Goal: Task Accomplishment & Management: Manage account settings

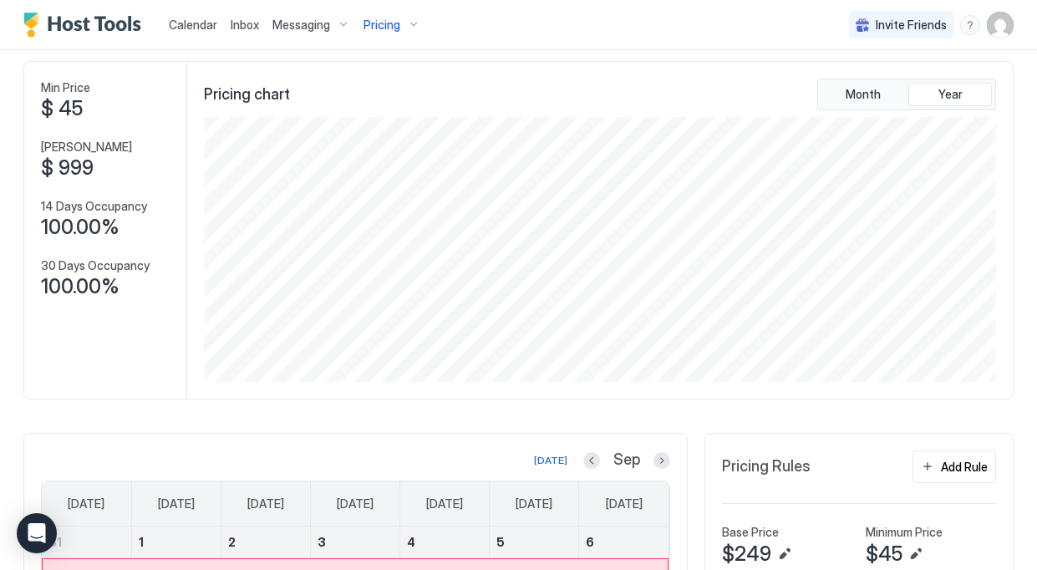
scroll to position [38, 0]
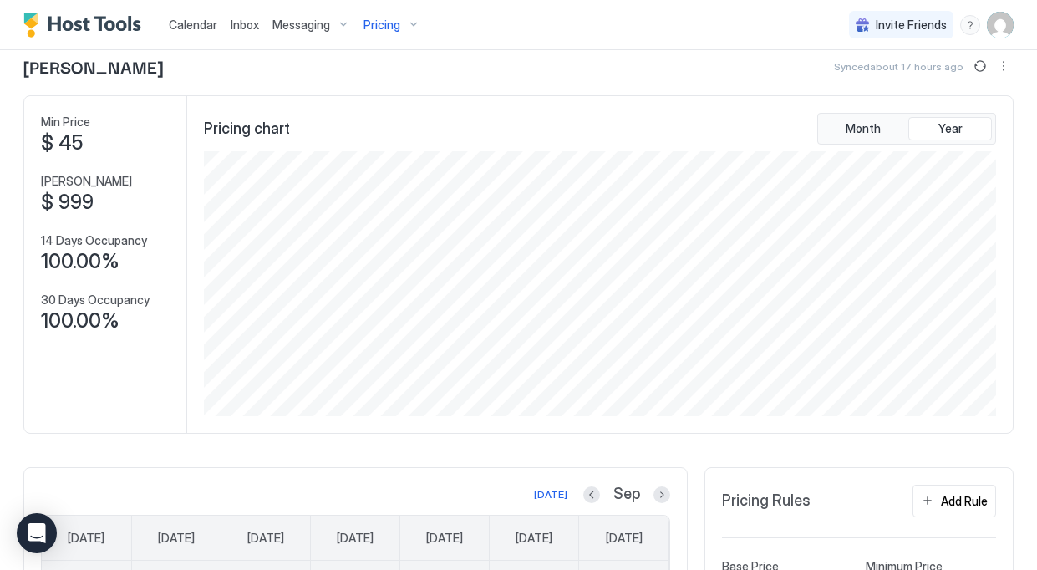
click at [404, 28] on div "Pricing" at bounding box center [392, 25] width 70 height 28
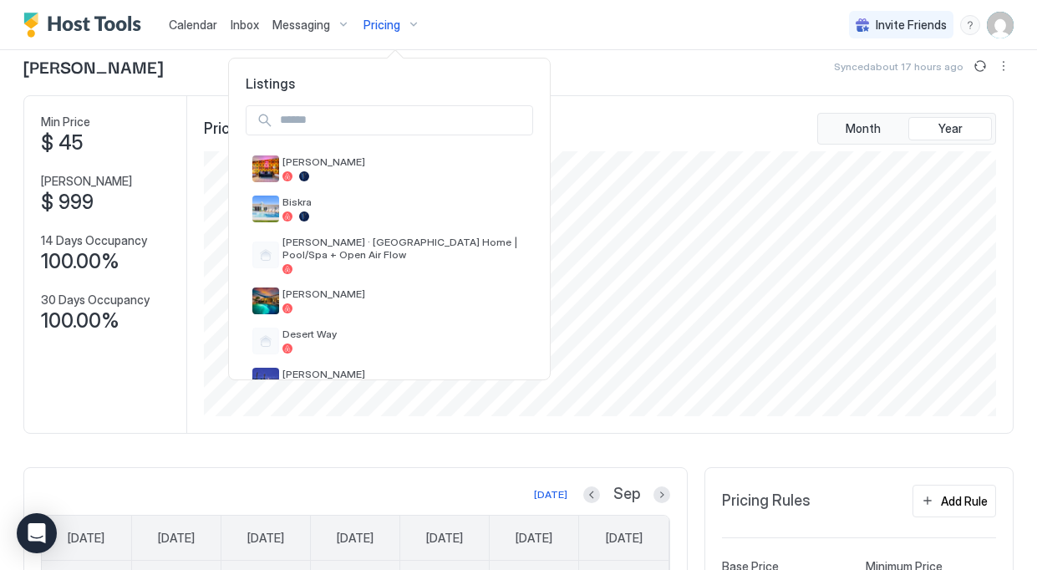
click at [400, 119] on input "Input Field" at bounding box center [402, 120] width 259 height 28
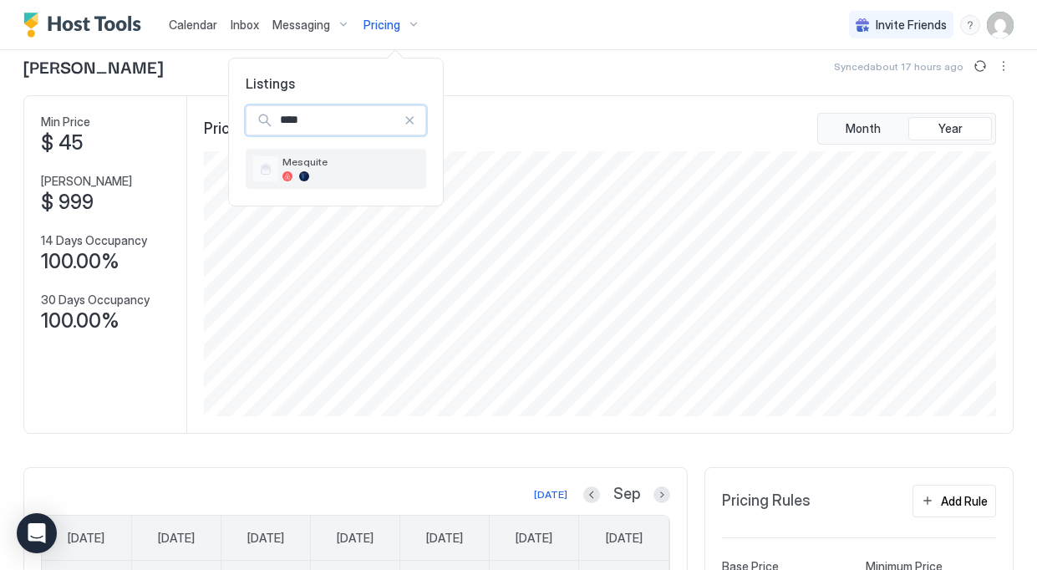
type input "****"
click at [353, 163] on span "Mesquite" at bounding box center [350, 161] width 137 height 13
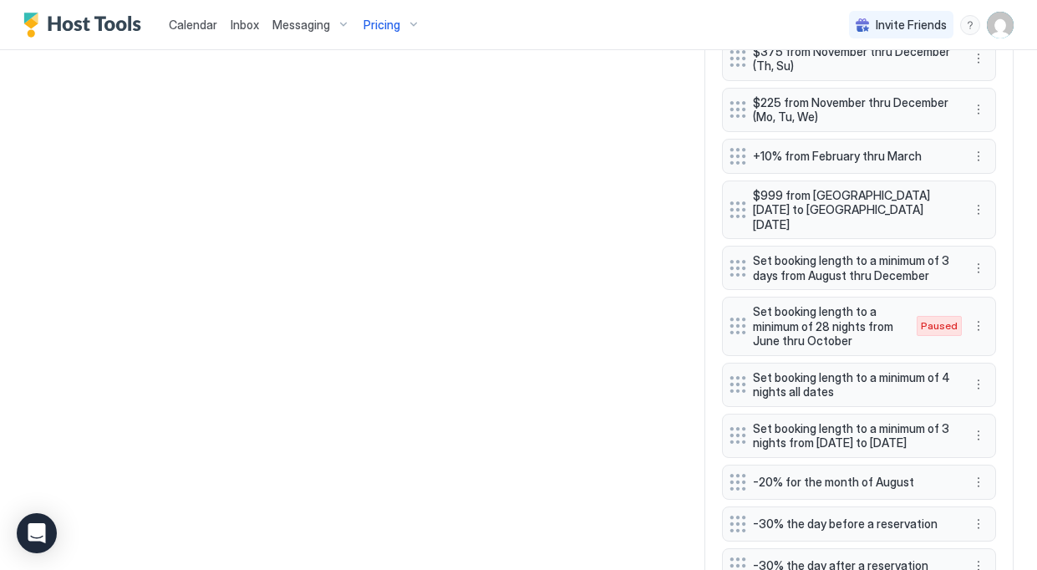
scroll to position [1343, 0]
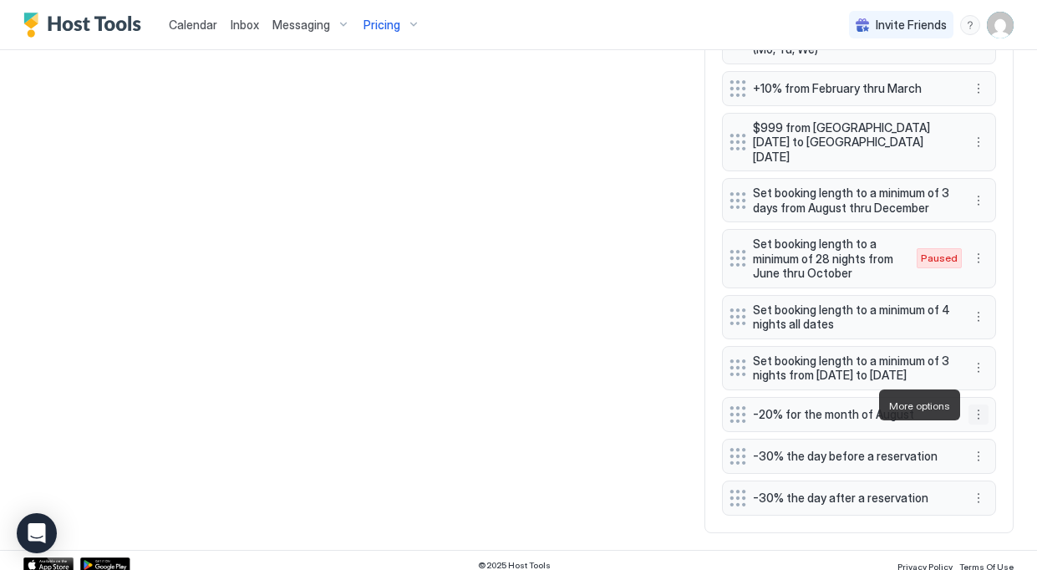
click at [978, 409] on button "More options" at bounding box center [978, 414] width 20 height 20
click at [974, 421] on div "Edit" at bounding box center [1000, 428] width 63 height 27
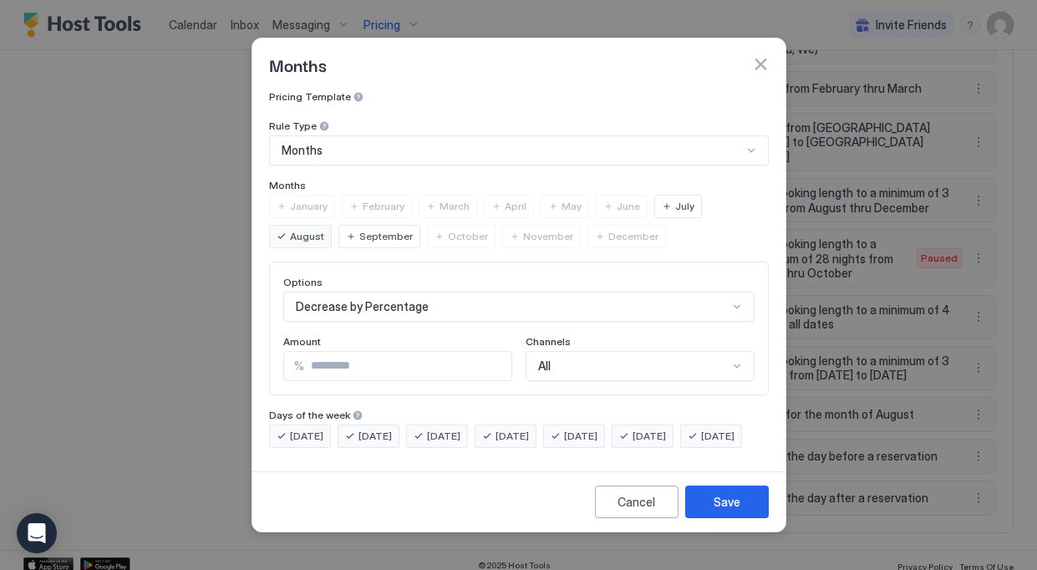
click at [755, 56] on button "button" at bounding box center [760, 64] width 17 height 17
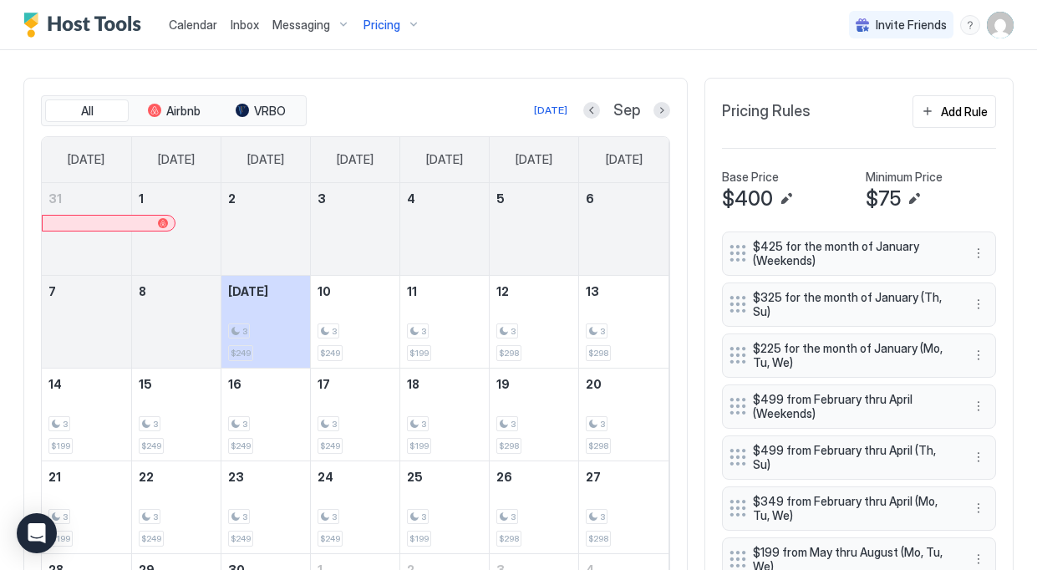
scroll to position [461, 0]
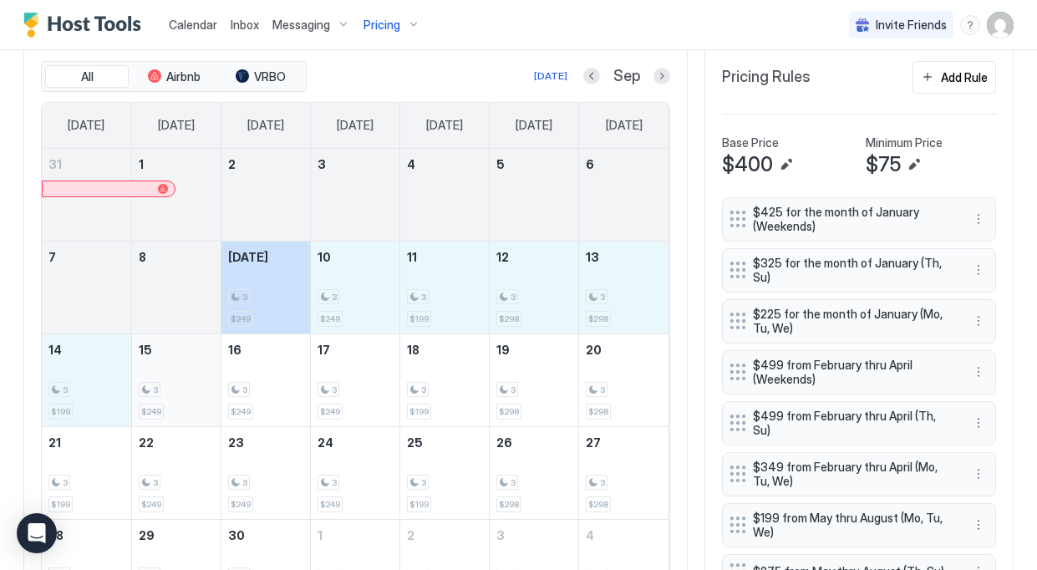
drag, startPoint x: 292, startPoint y: 272, endPoint x: 176, endPoint y: 384, distance: 161.9
click at [176, 384] on tbody "31 1 2 3 4 5 6 7 8 Today 3 $249 10 3 $249 11 3 $199 12 3 $298 13 3 $298 14 3 $1…" at bounding box center [355, 380] width 627 height 463
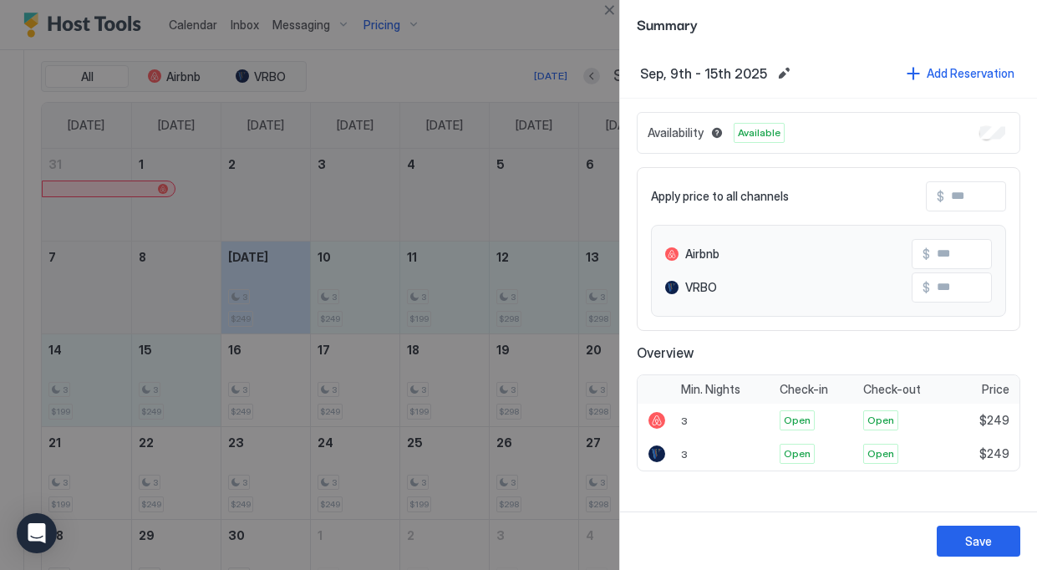
click at [541, 401] on div at bounding box center [518, 285] width 1037 height 570
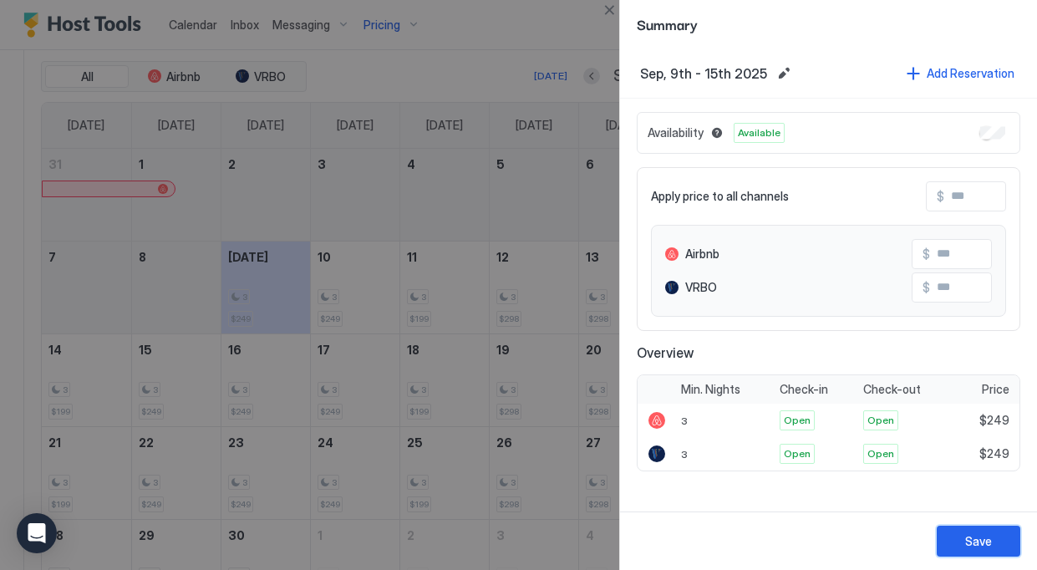
click at [966, 528] on button "Save" at bounding box center [979, 541] width 84 height 31
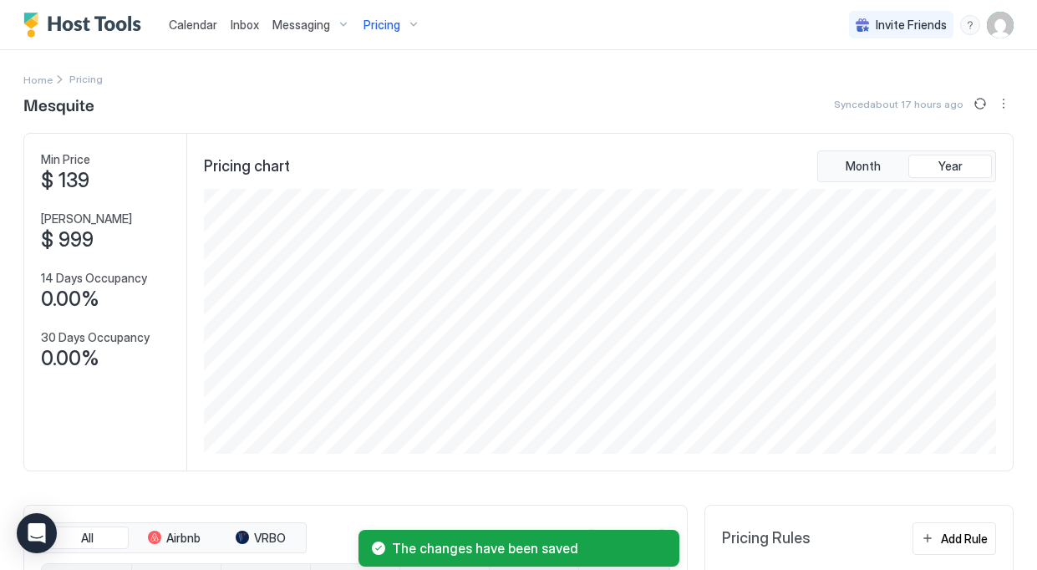
scroll to position [151, 0]
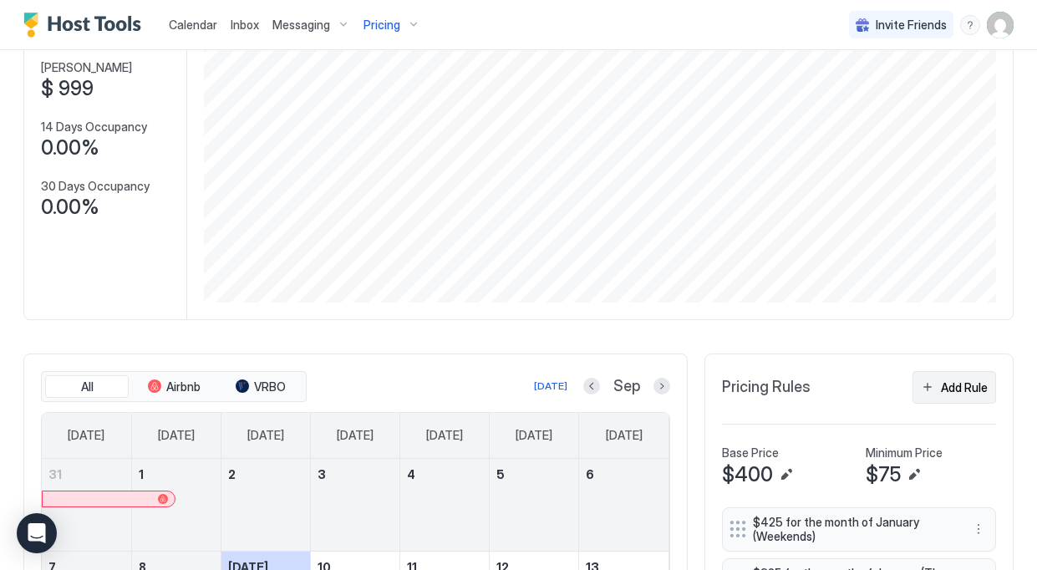
click at [946, 379] on div "Add Rule" at bounding box center [964, 388] width 47 height 18
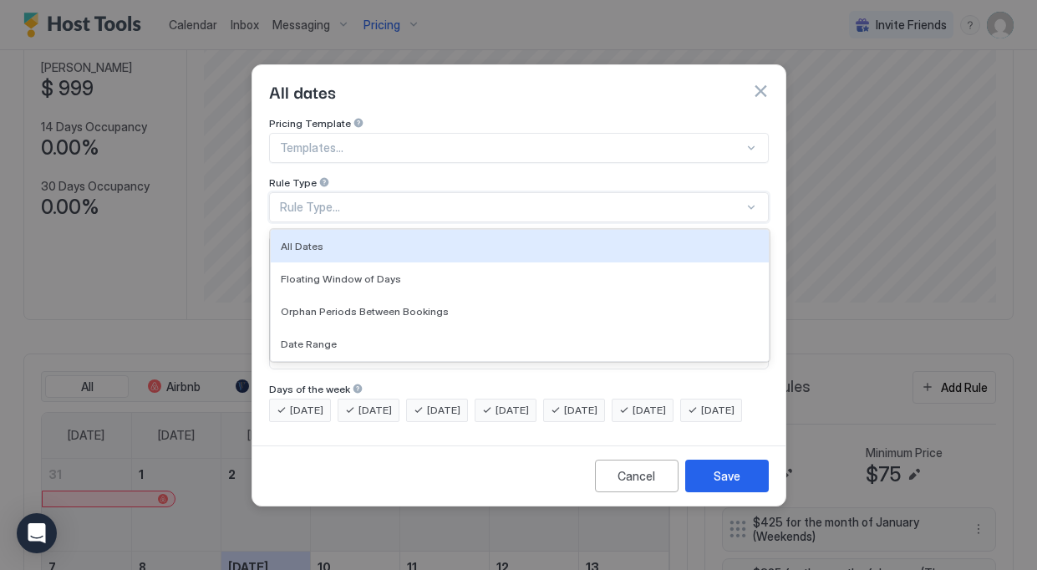
click at [436, 192] on div "Rule Type..." at bounding box center [519, 207] width 500 height 30
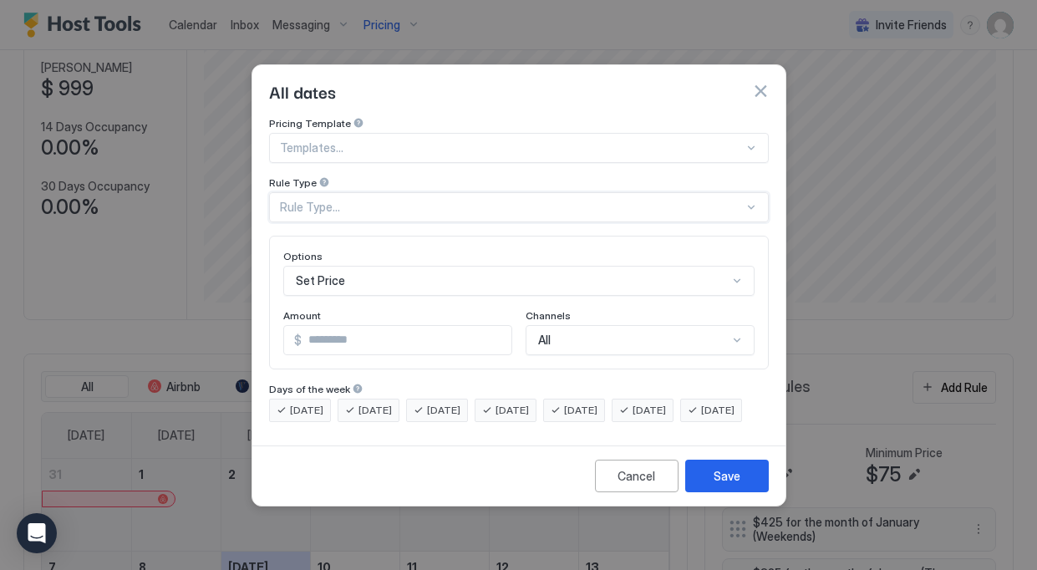
click at [411, 200] on div "Rule Type..." at bounding box center [512, 207] width 464 height 15
click at [435, 144] on div "Templates..." at bounding box center [519, 148] width 500 height 30
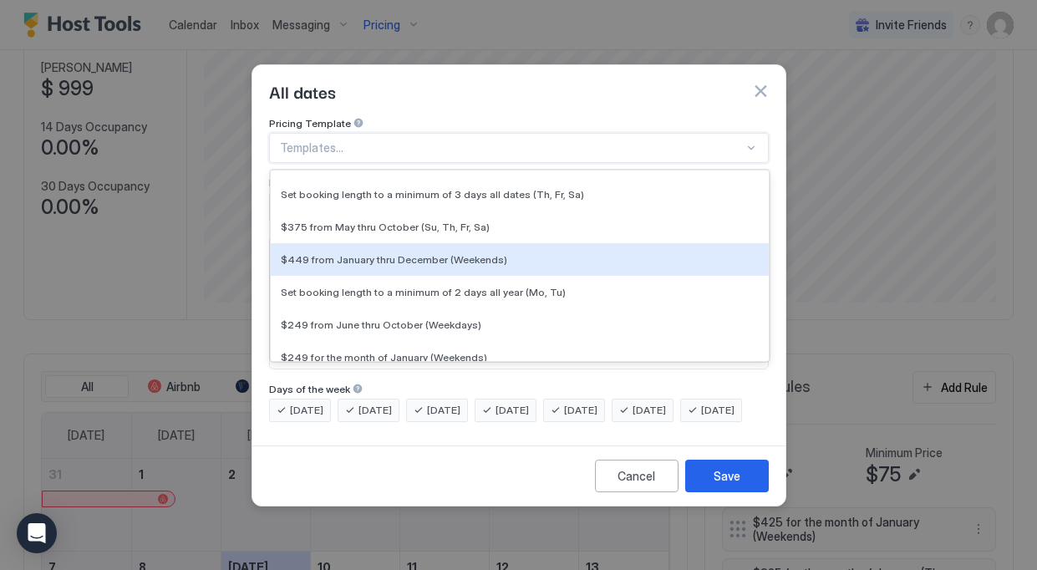
scroll to position [0, 0]
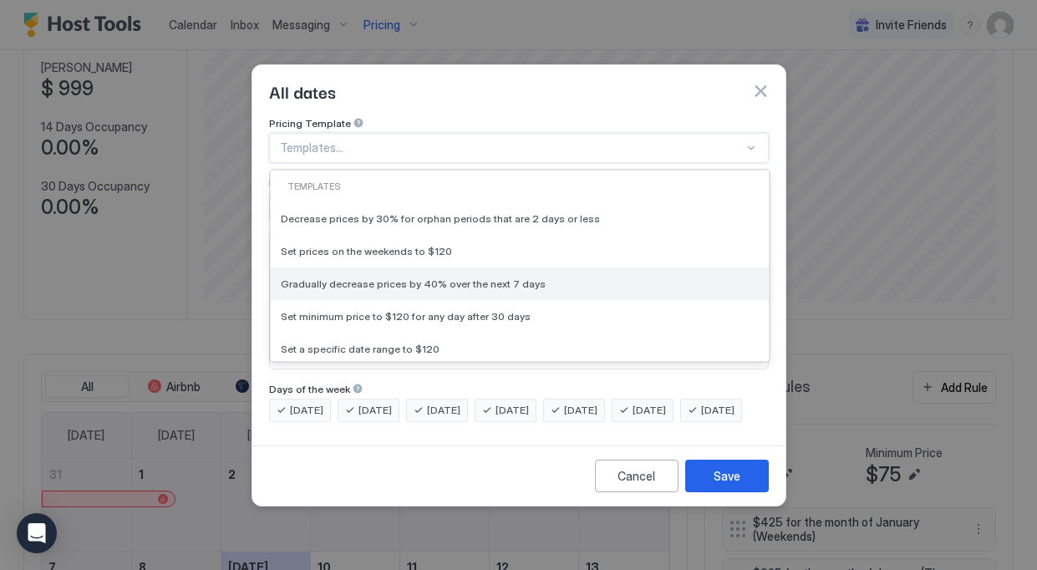
click at [419, 267] on div "Gradually decrease prices by 40% over the next 7 days" at bounding box center [520, 283] width 498 height 33
type input "**"
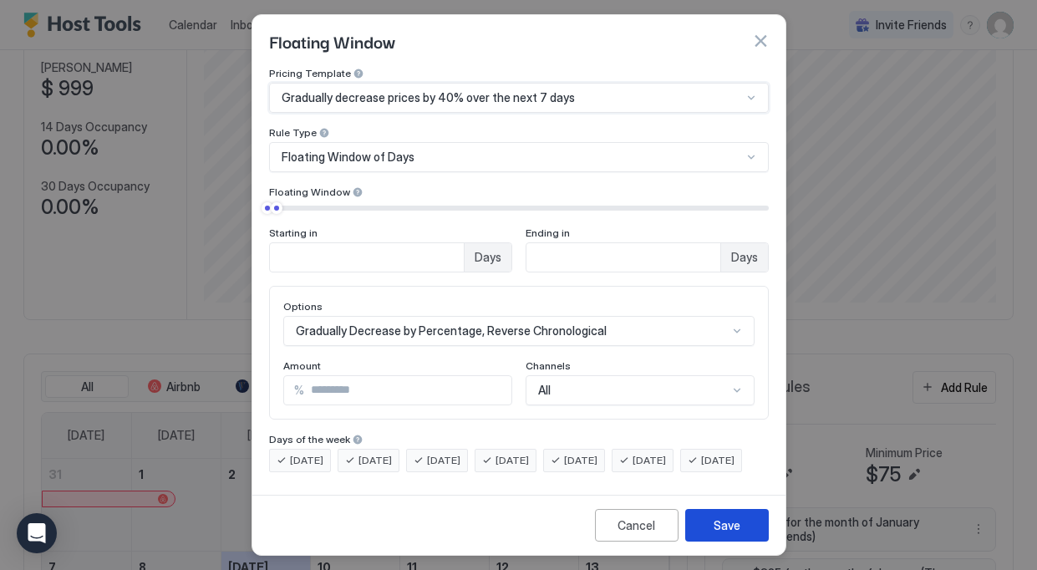
click at [745, 527] on button "Save" at bounding box center [727, 525] width 84 height 33
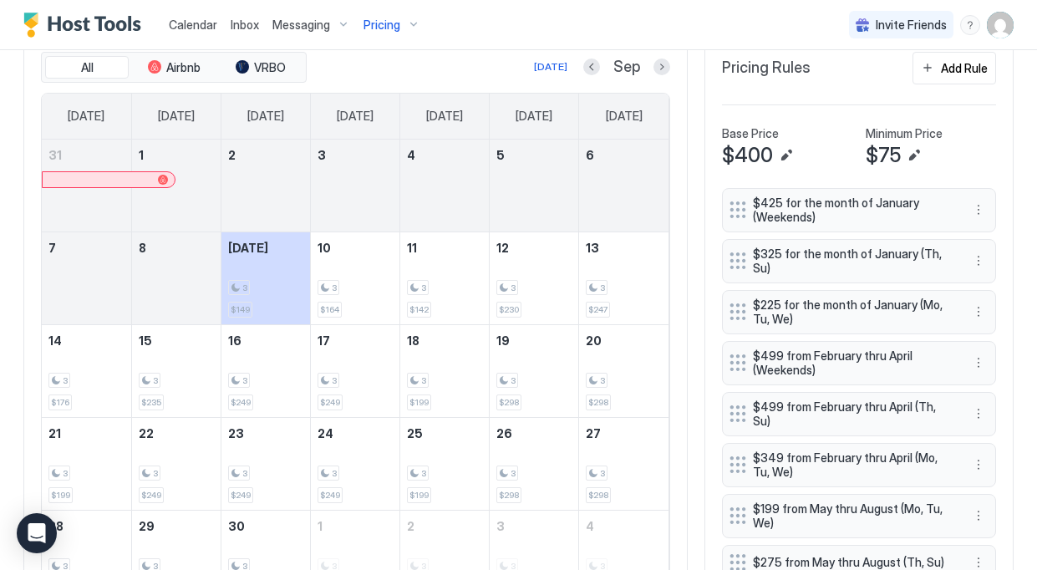
scroll to position [473, 0]
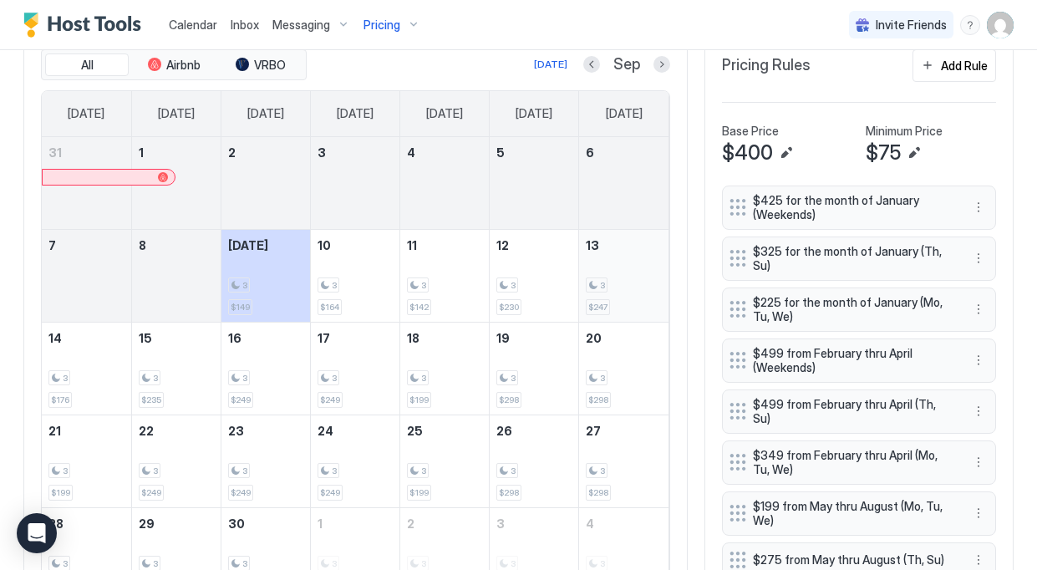
click at [604, 252] on div "3 $247" at bounding box center [624, 275] width 76 height 79
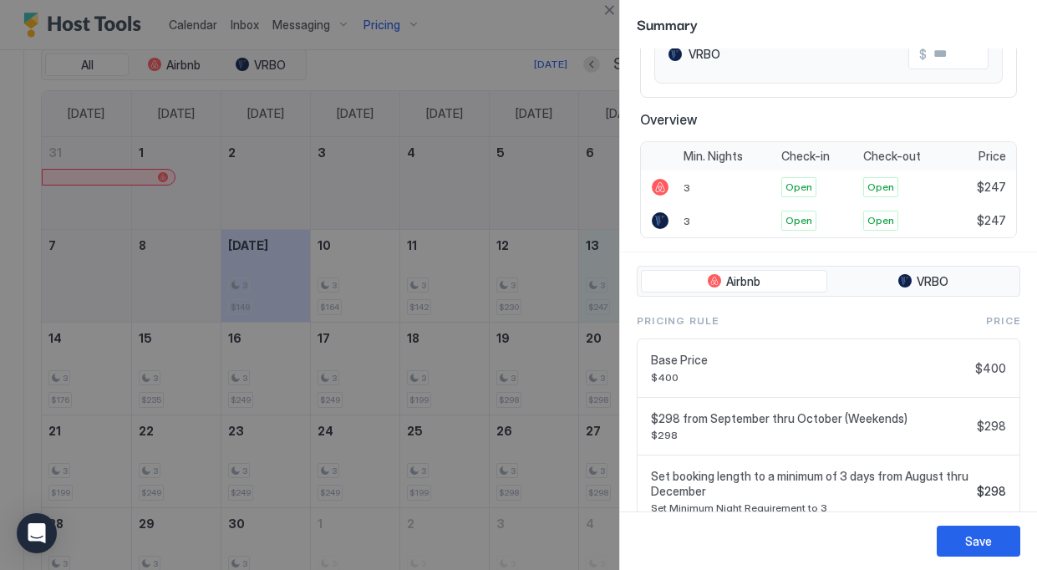
scroll to position [542, 0]
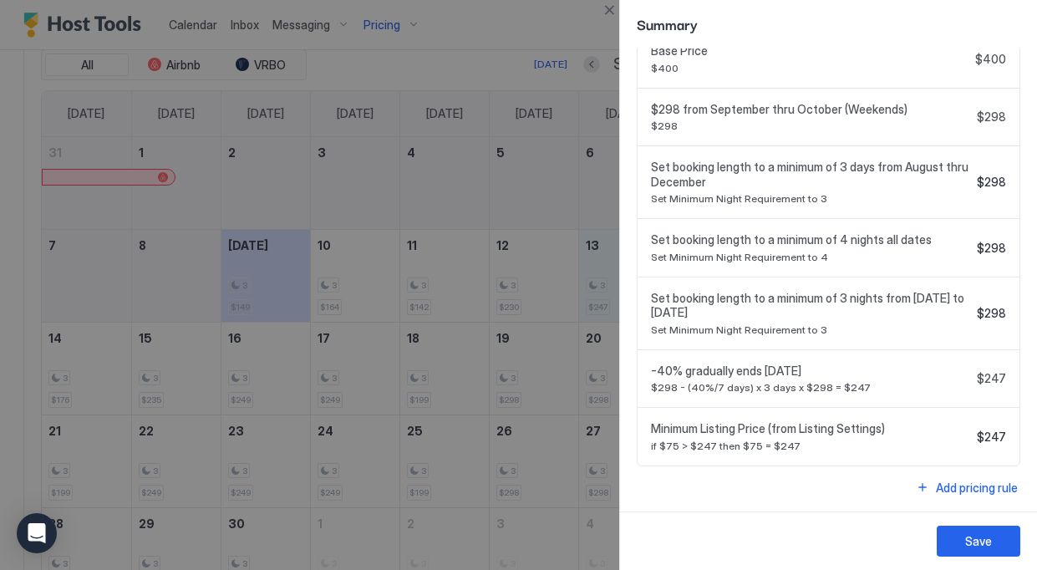
click at [582, 324] on div at bounding box center [518, 285] width 1037 height 570
click at [996, 533] on button "Save" at bounding box center [979, 541] width 84 height 31
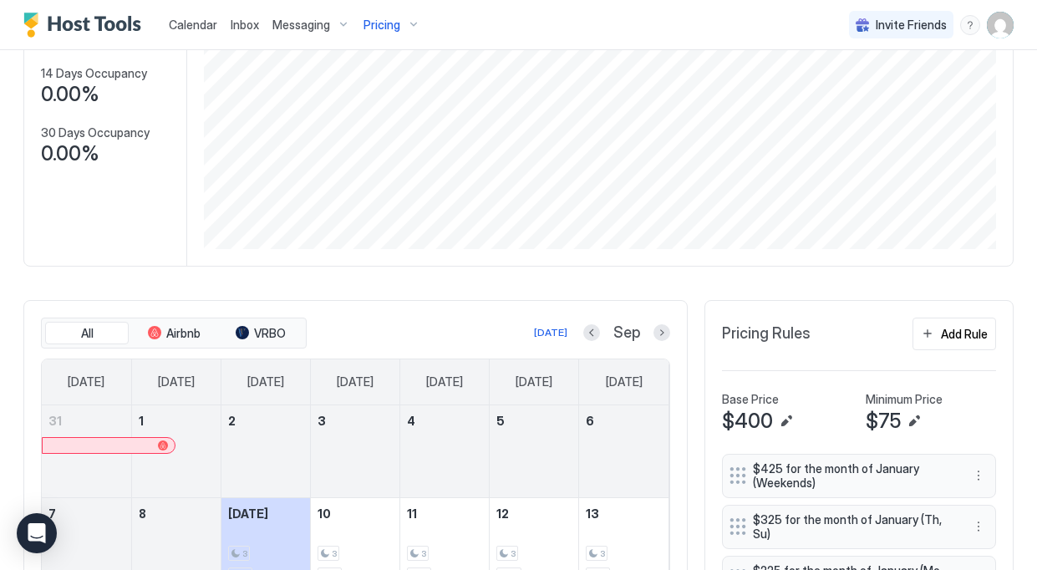
scroll to position [0, 0]
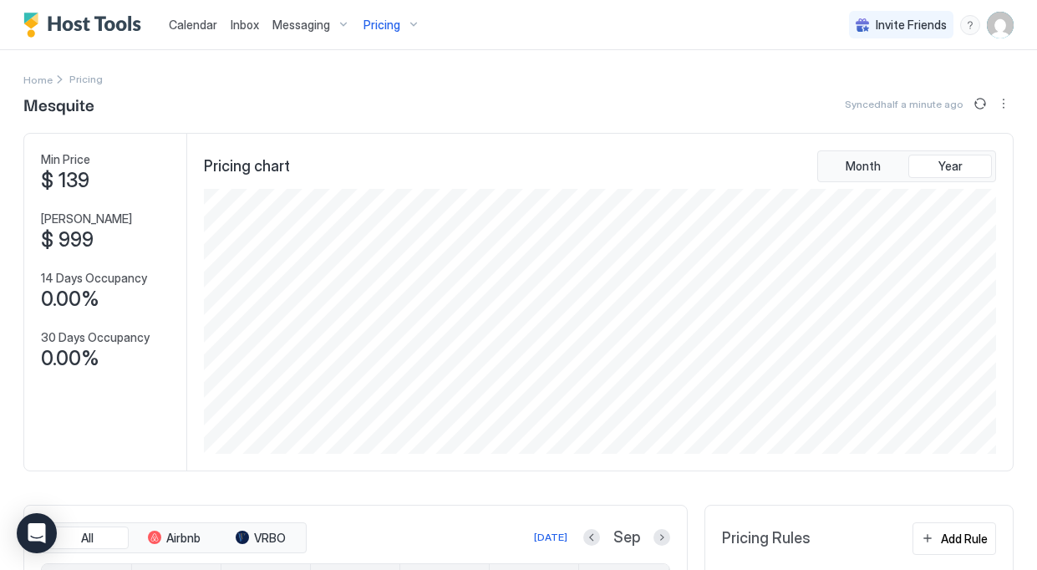
click at [392, 18] on span "Pricing" at bounding box center [381, 25] width 37 height 15
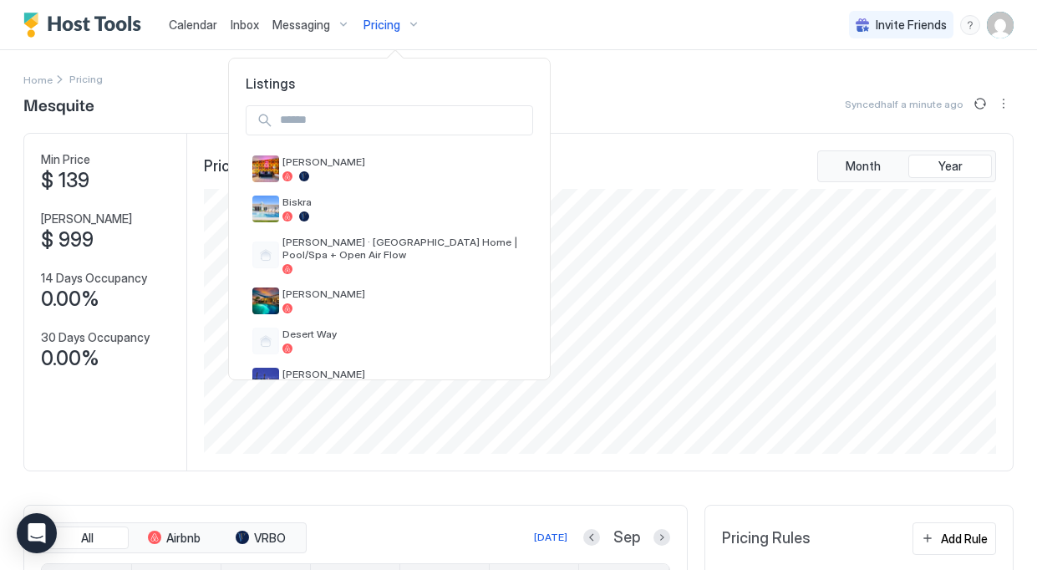
click at [379, 106] on input "Input Field" at bounding box center [402, 120] width 259 height 28
click at [318, 194] on div "Biskra" at bounding box center [389, 209] width 287 height 40
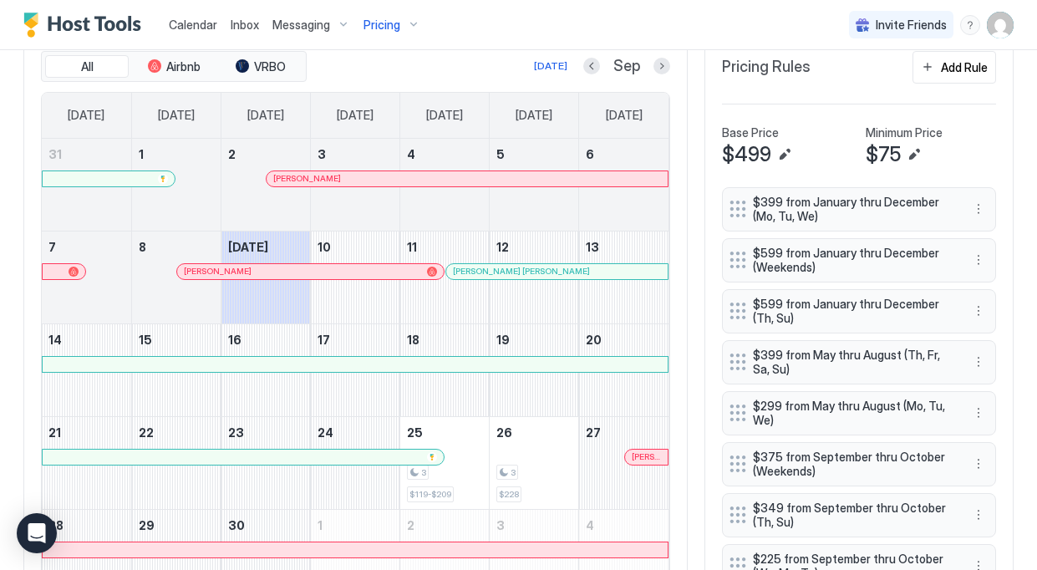
scroll to position [440, 0]
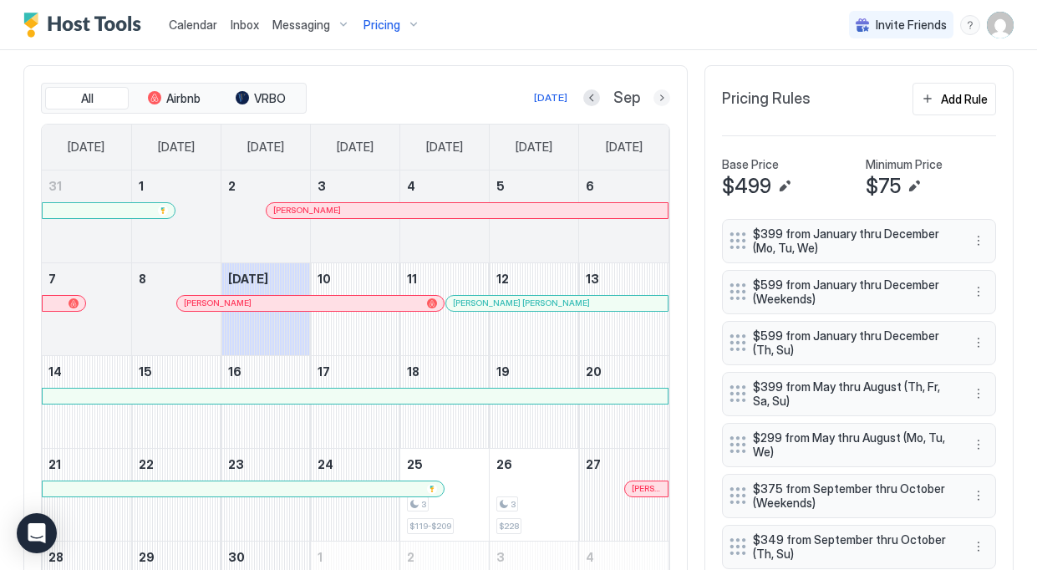
click at [659, 97] on button "Next month" at bounding box center [661, 97] width 17 height 17
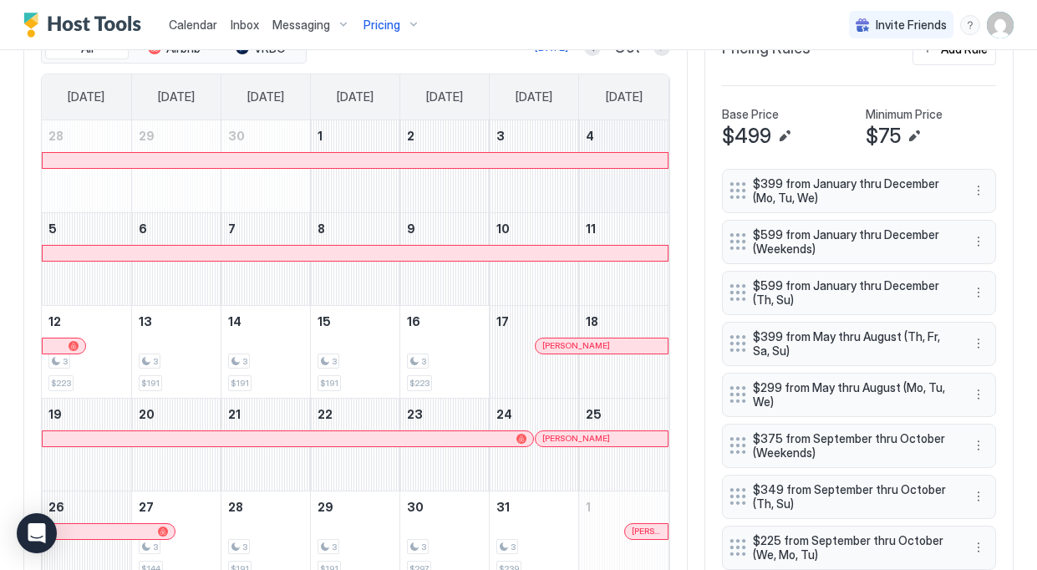
scroll to position [461, 0]
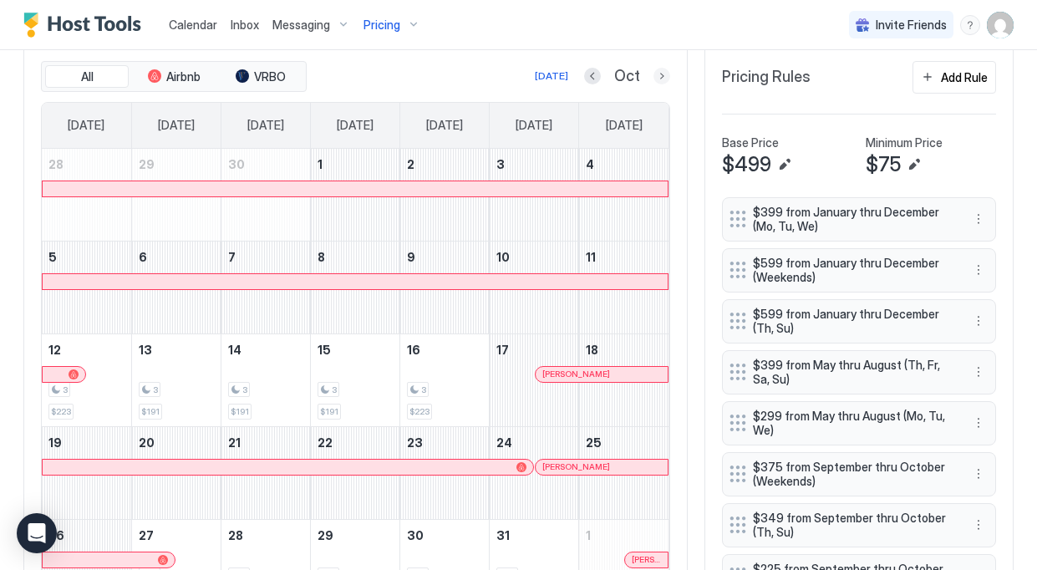
click at [663, 78] on button "Next month" at bounding box center [661, 76] width 17 height 17
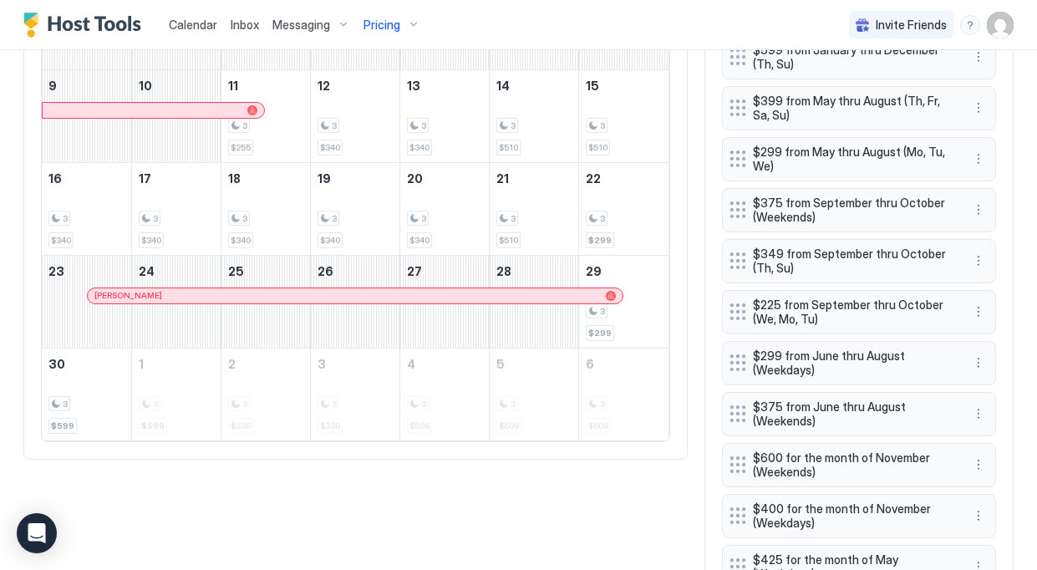
scroll to position [727, 0]
click at [646, 298] on div "3 $299" at bounding box center [624, 300] width 76 height 79
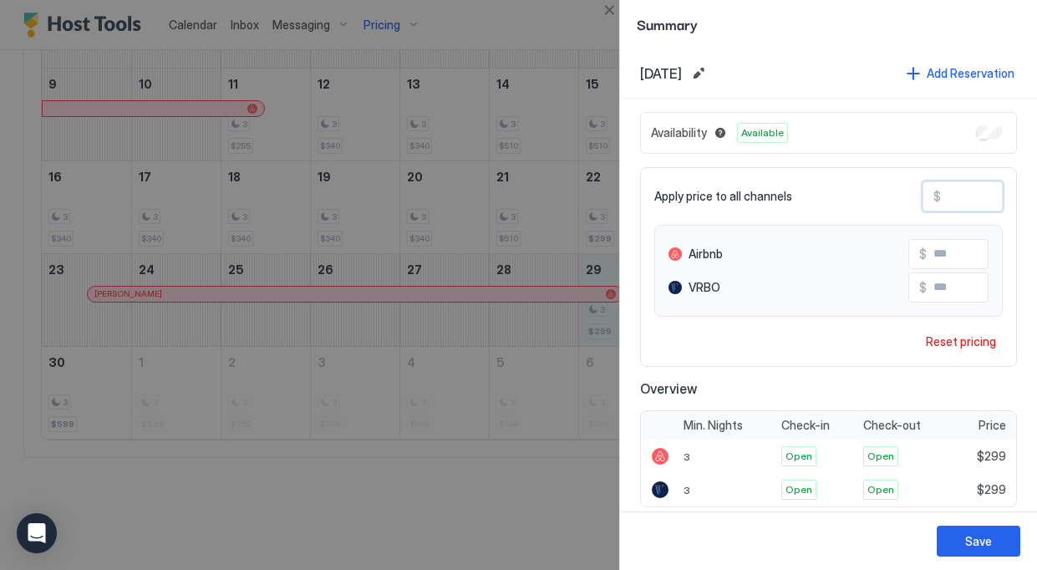
drag, startPoint x: 954, startPoint y: 202, endPoint x: 932, endPoint y: 201, distance: 22.6
click at [932, 201] on div "$ ***" at bounding box center [963, 196] width 80 height 30
type input "***"
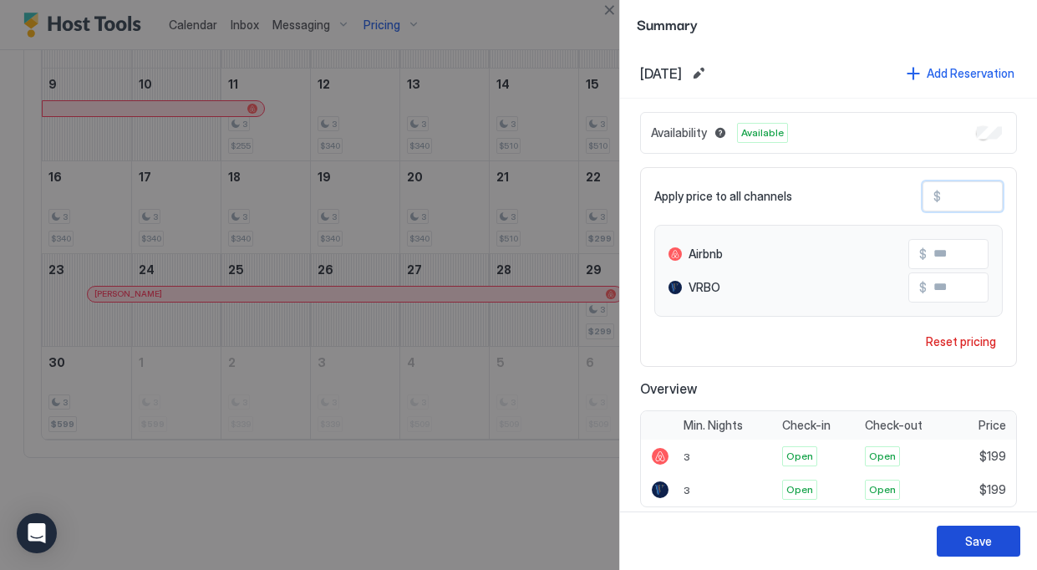
type input "***"
click at [972, 536] on div "Save" at bounding box center [978, 541] width 27 height 18
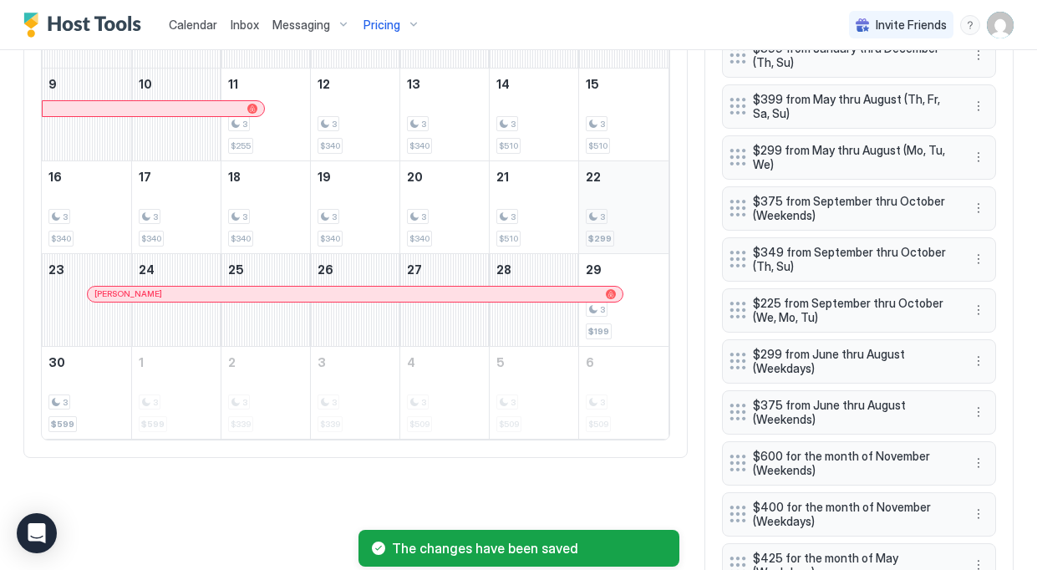
click at [633, 220] on div "3" at bounding box center [624, 217] width 76 height 16
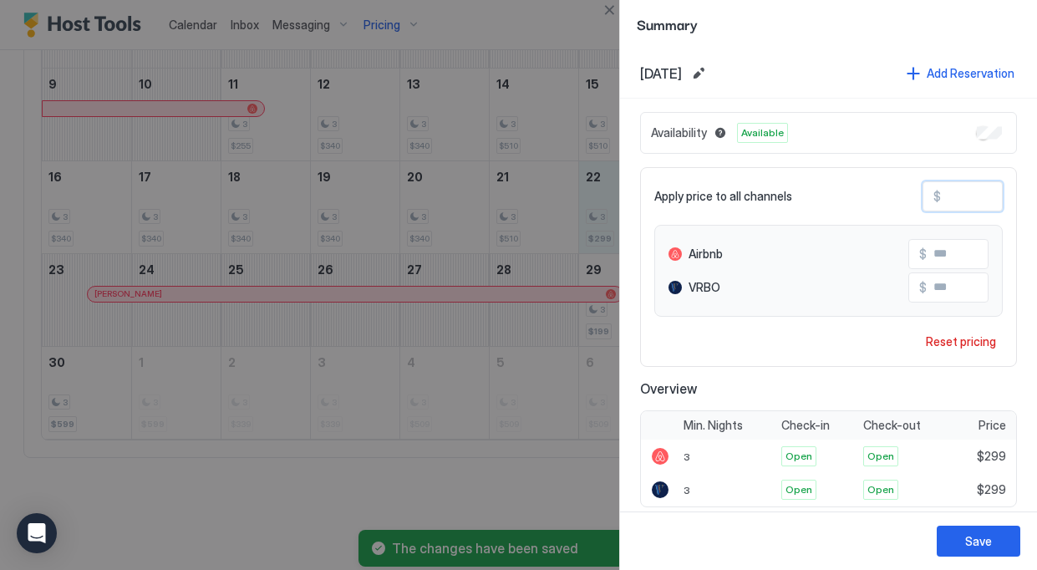
click at [950, 199] on input "***" at bounding box center [1008, 196] width 134 height 28
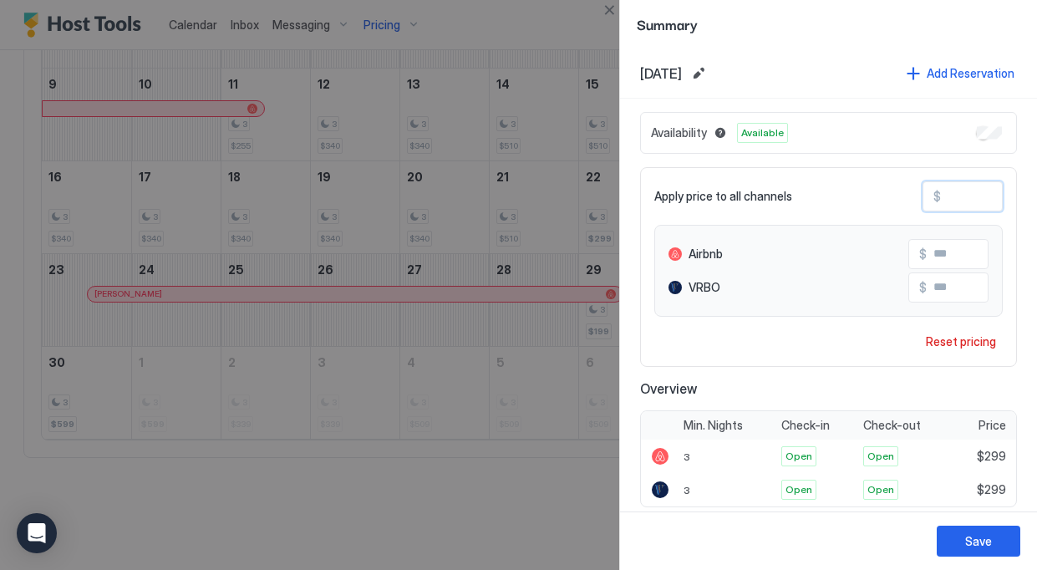
click at [963, 198] on input "***" at bounding box center [1008, 196] width 134 height 28
type input "**"
type input "***"
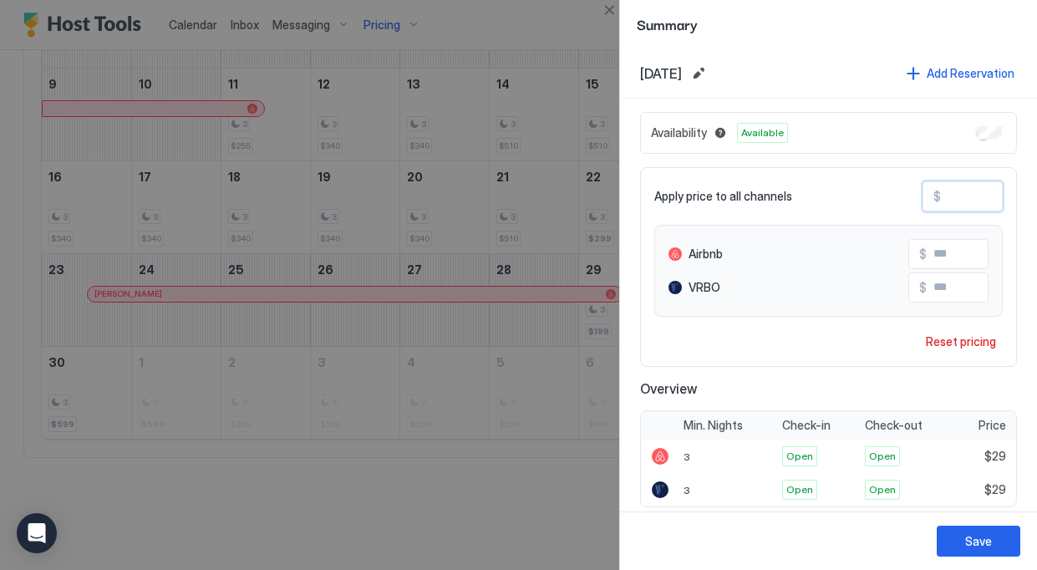
type input "***"
click at [988, 549] on div "Save" at bounding box center [978, 541] width 27 height 18
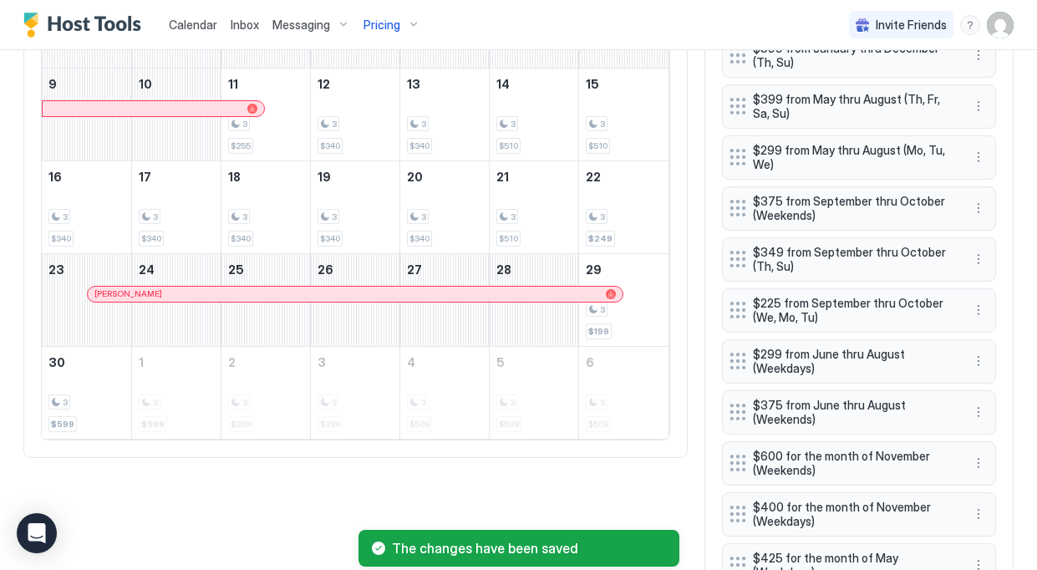
click at [471, 444] on div "All Airbnb VRBO Today Nov Sunday Monday Tuesday Wednesday Thursday Friday Satur…" at bounding box center [355, 118] width 664 height 680
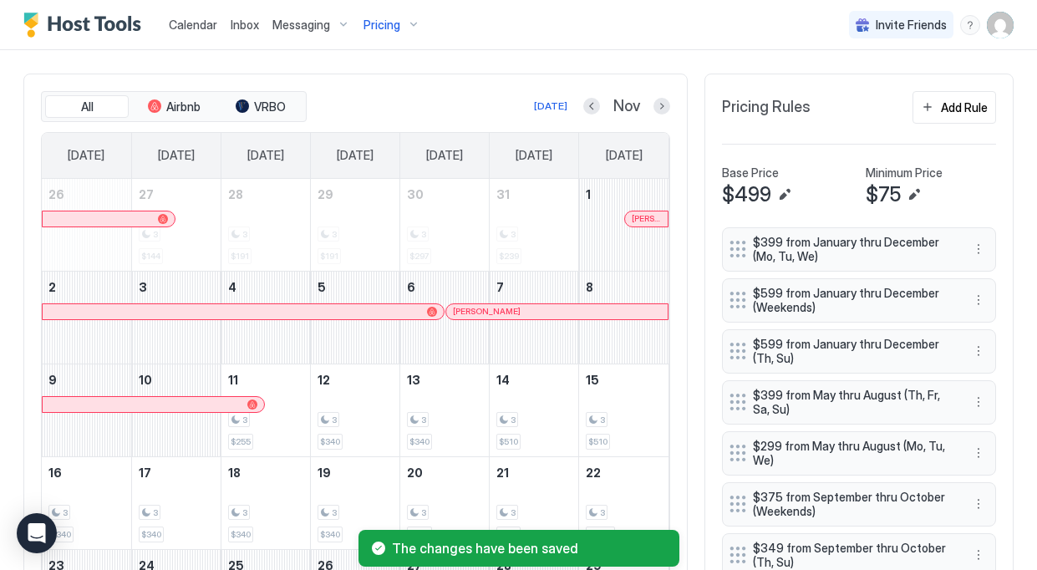
scroll to position [424, 0]
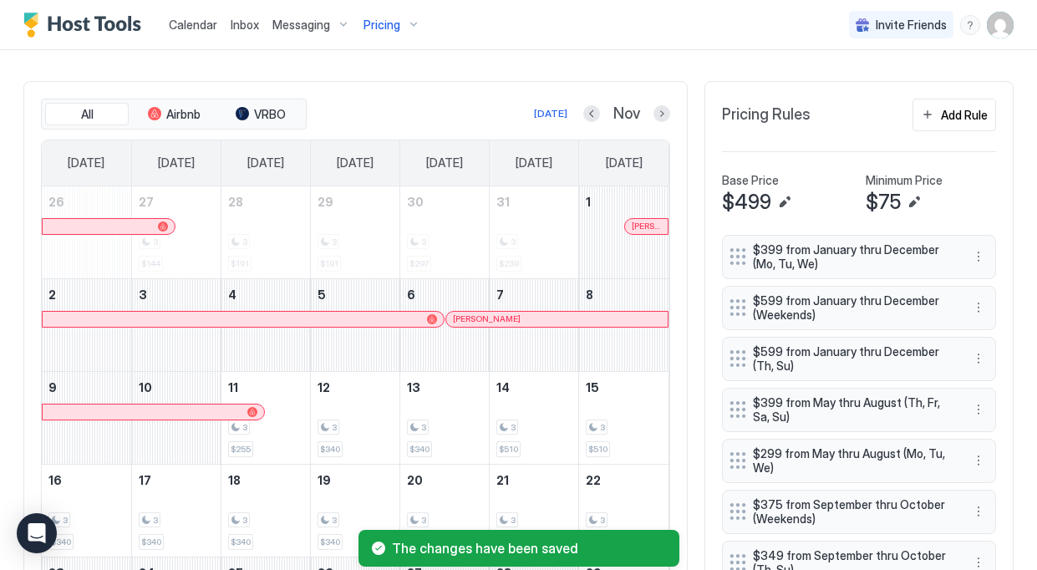
click at [602, 111] on div "Nov" at bounding box center [626, 113] width 87 height 19
click at [597, 112] on button "Previous month" at bounding box center [591, 113] width 17 height 17
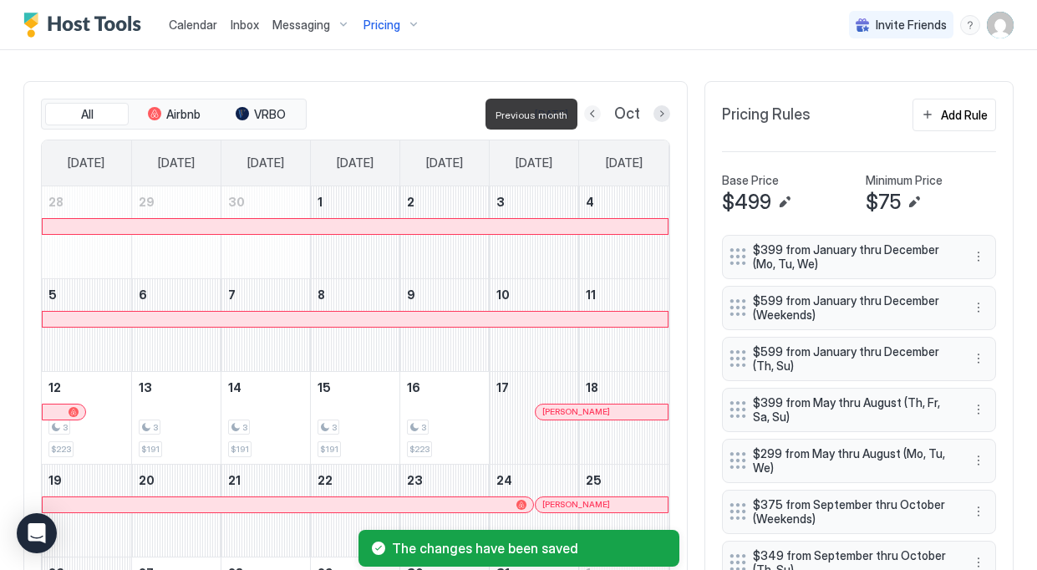
click at [597, 112] on button "Previous month" at bounding box center [592, 113] width 17 height 17
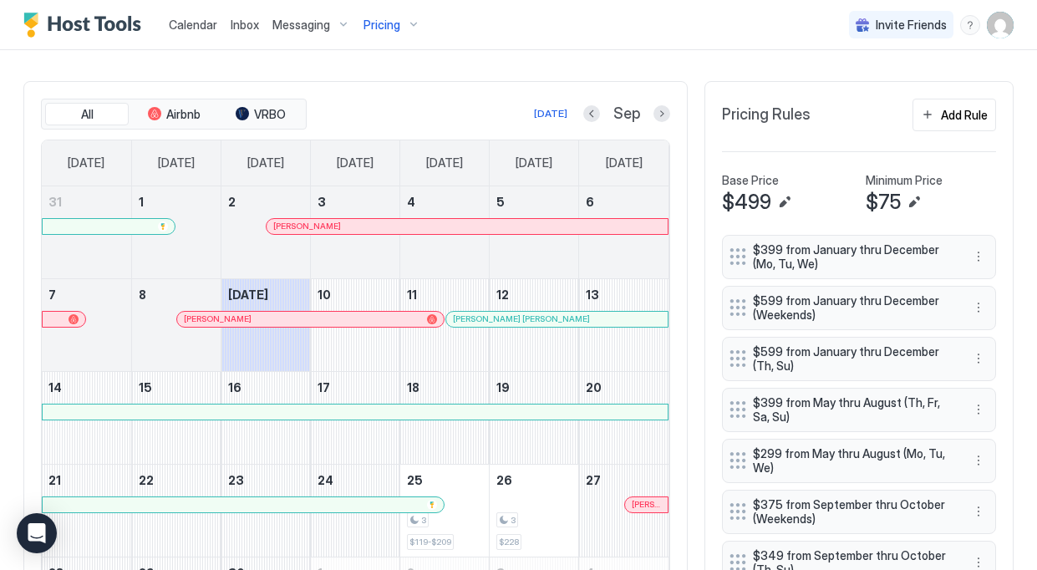
click at [403, 23] on div "Pricing" at bounding box center [392, 25] width 70 height 28
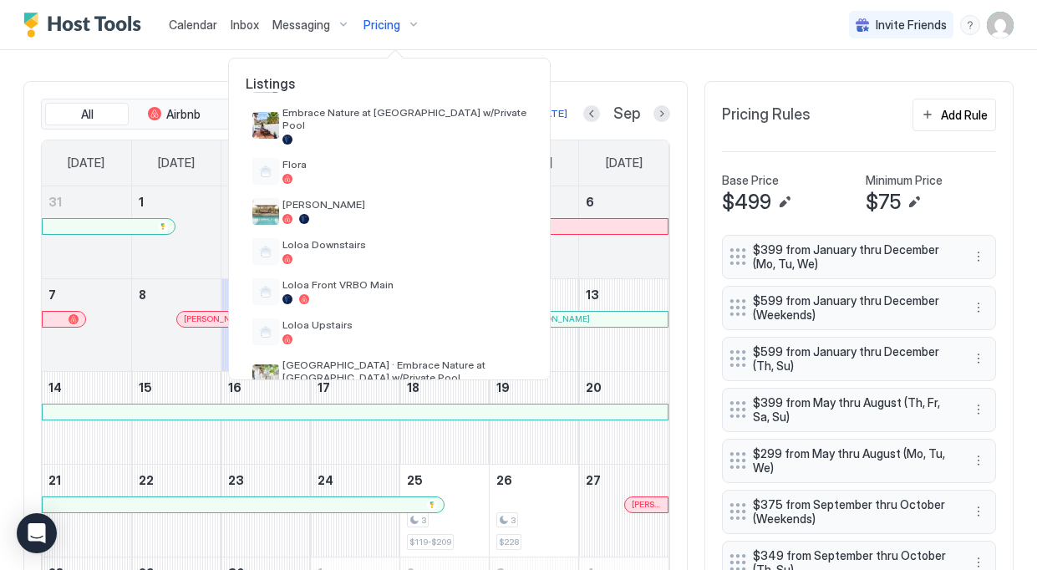
scroll to position [384, 0]
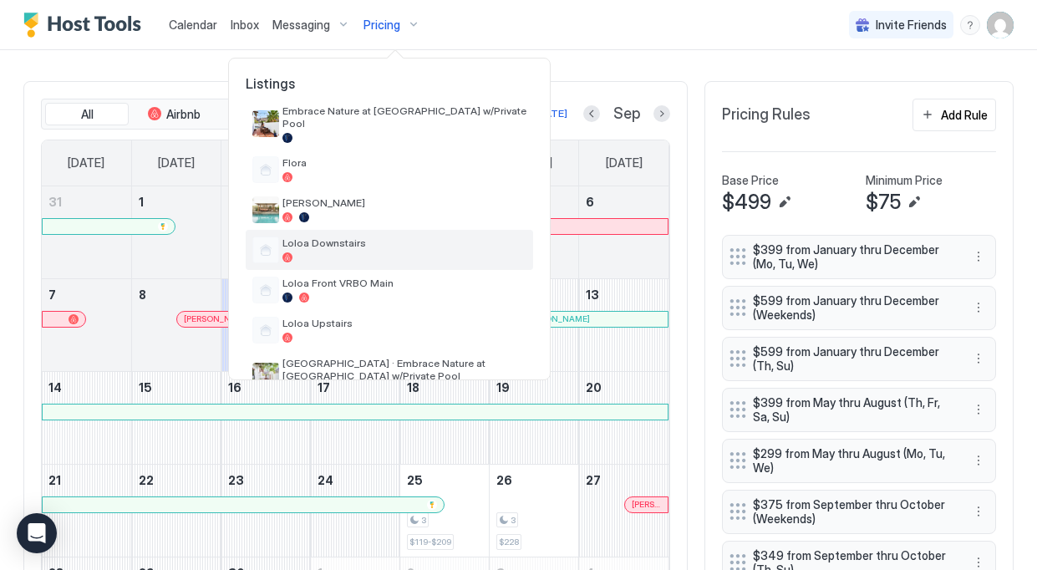
click at [331, 236] on span "Loloa Downstairs" at bounding box center [404, 242] width 244 height 13
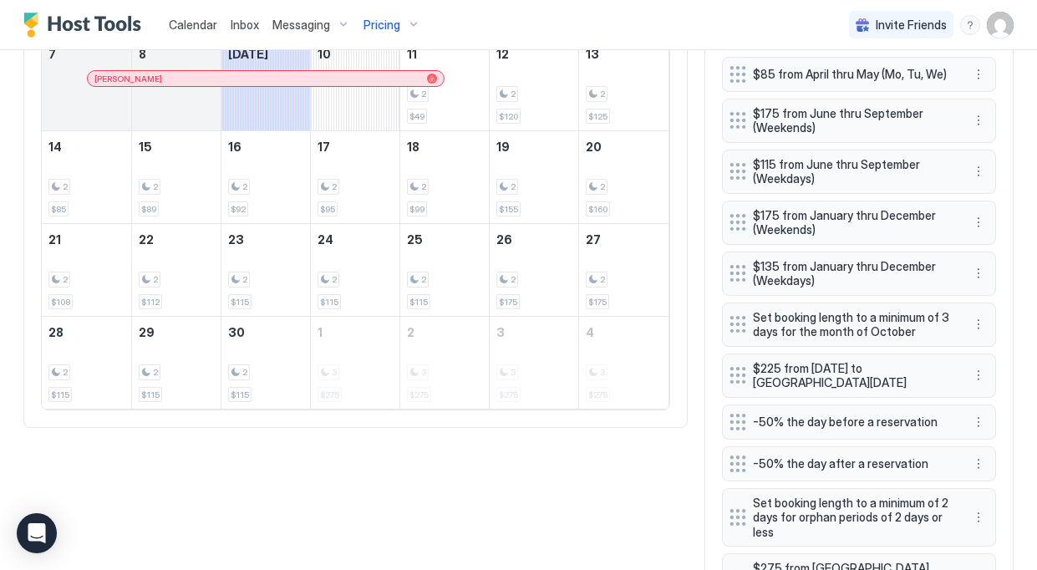
scroll to position [1061, 0]
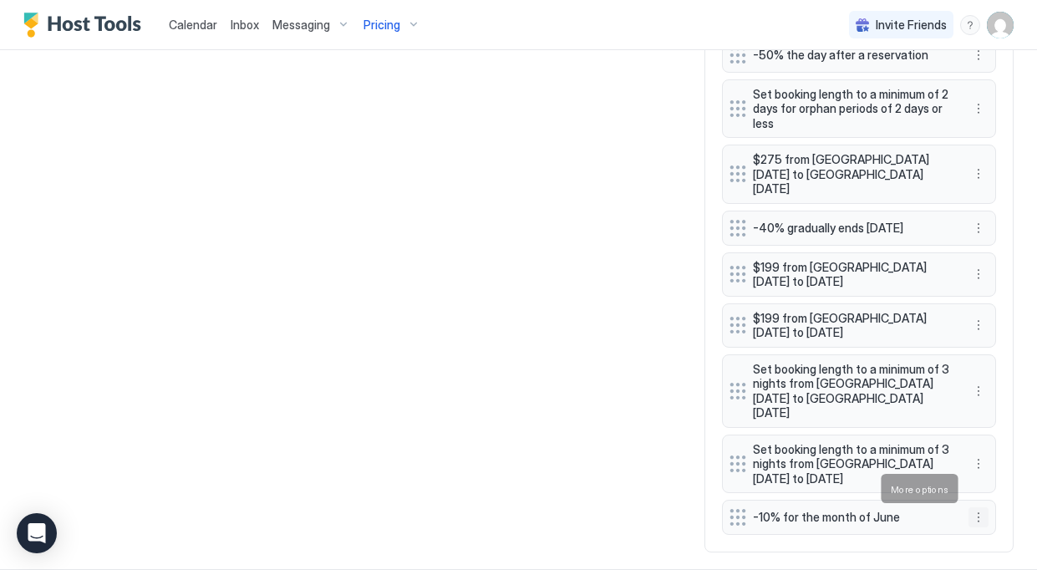
click at [983, 507] on button "More options" at bounding box center [978, 517] width 20 height 20
click at [1010, 461] on span "Delete" at bounding box center [1009, 463] width 31 height 13
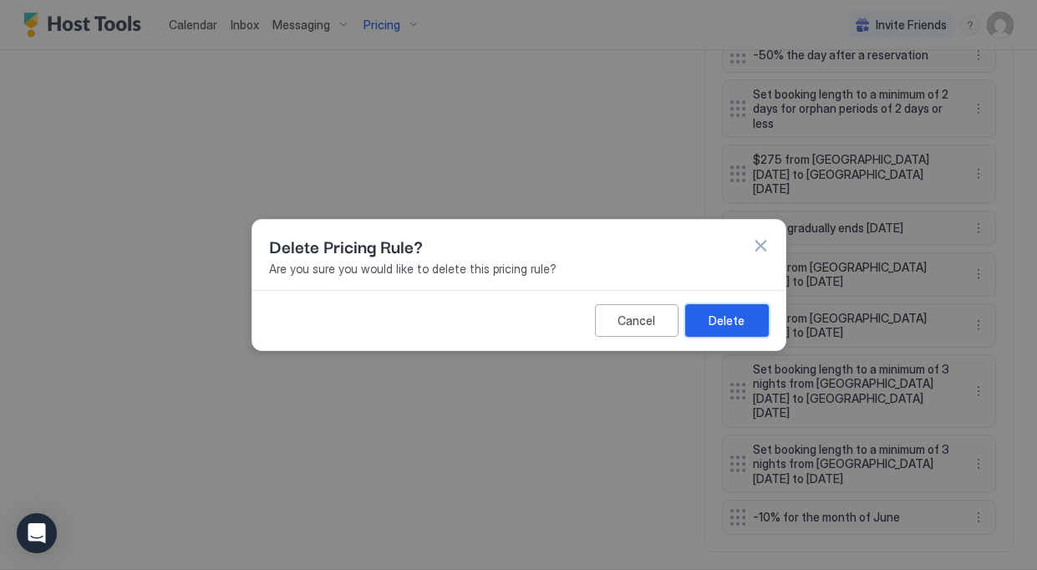
click at [709, 310] on button "Delete" at bounding box center [727, 320] width 84 height 33
click at [760, 243] on button "button" at bounding box center [760, 245] width 17 height 17
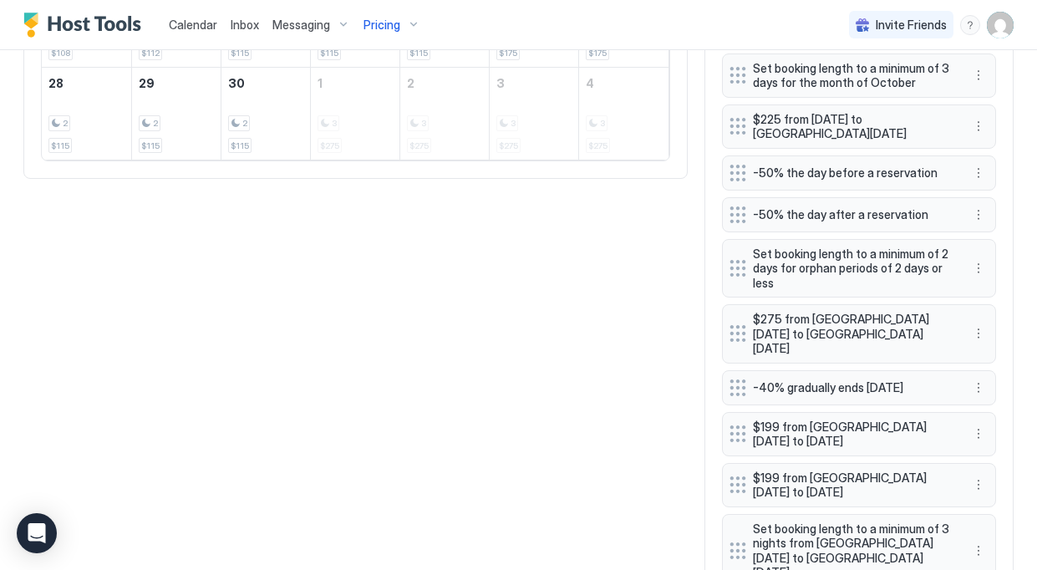
scroll to position [899, 0]
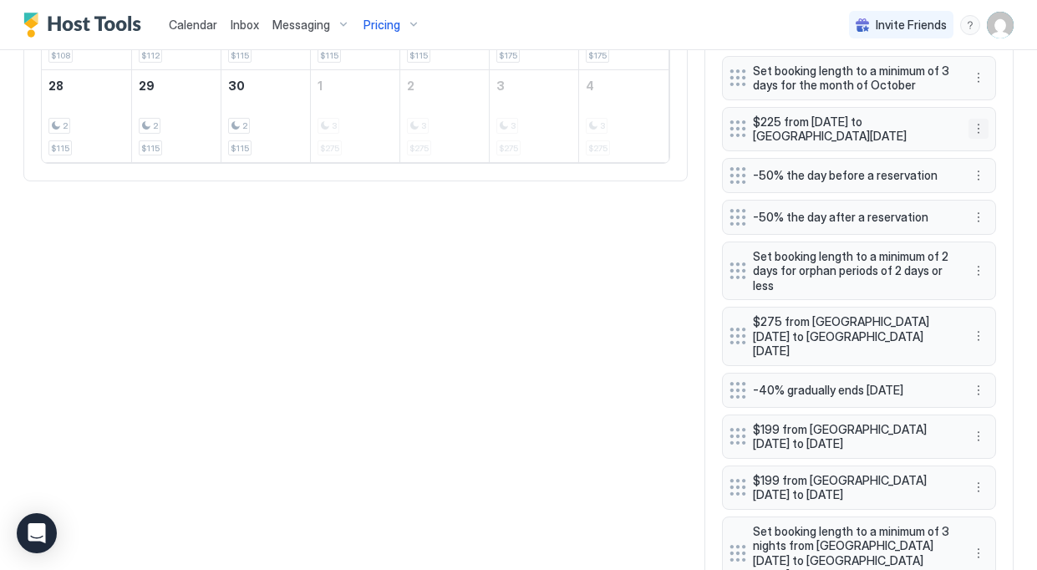
click at [979, 135] on button "More options" at bounding box center [978, 129] width 20 height 20
click at [982, 211] on div "Delete" at bounding box center [1000, 206] width 49 height 13
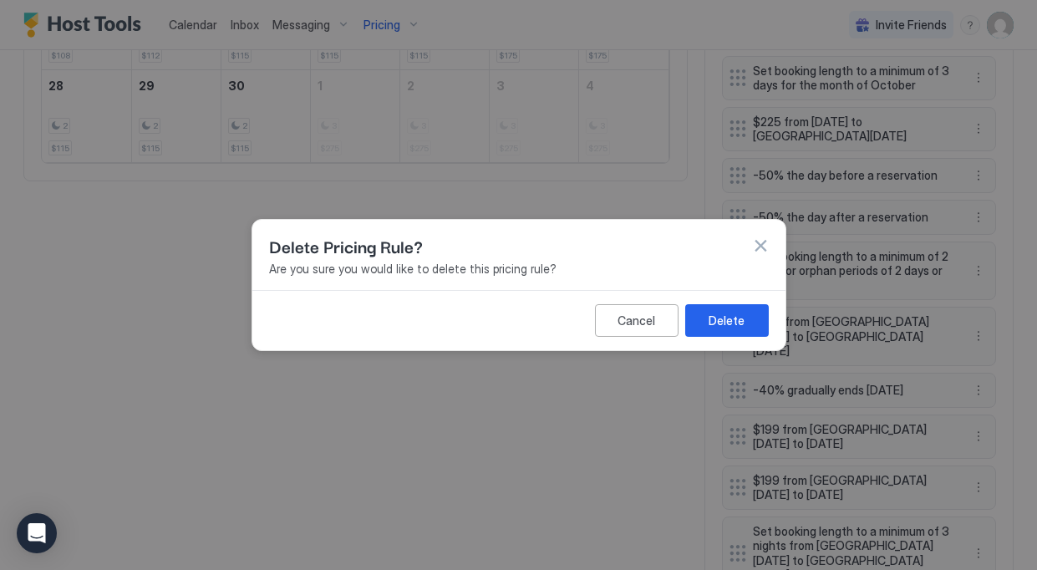
click at [733, 302] on div "Cancel Delete" at bounding box center [518, 320] width 533 height 60
click at [734, 324] on div "Delete" at bounding box center [727, 321] width 36 height 18
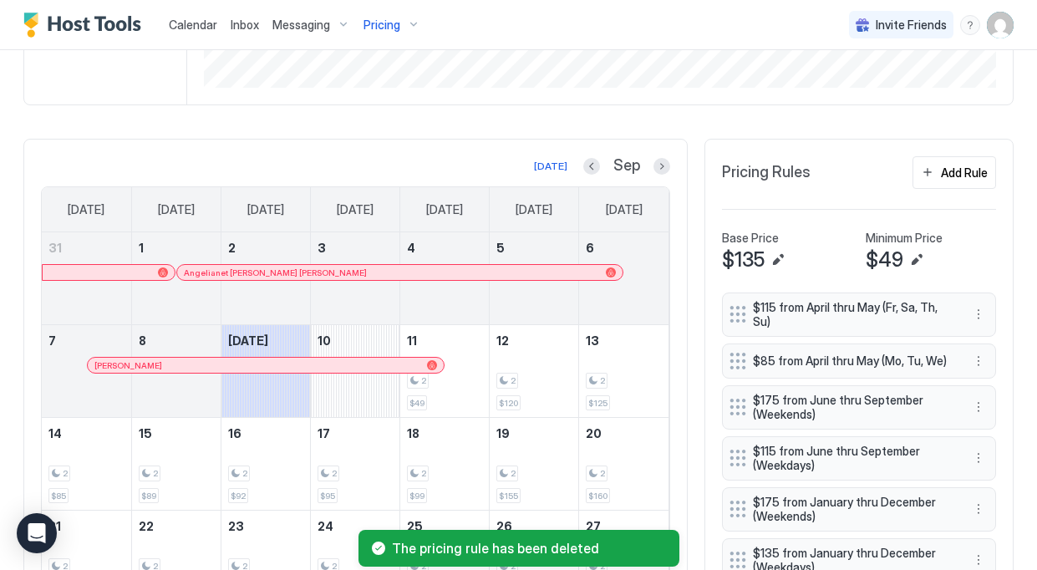
scroll to position [317, 0]
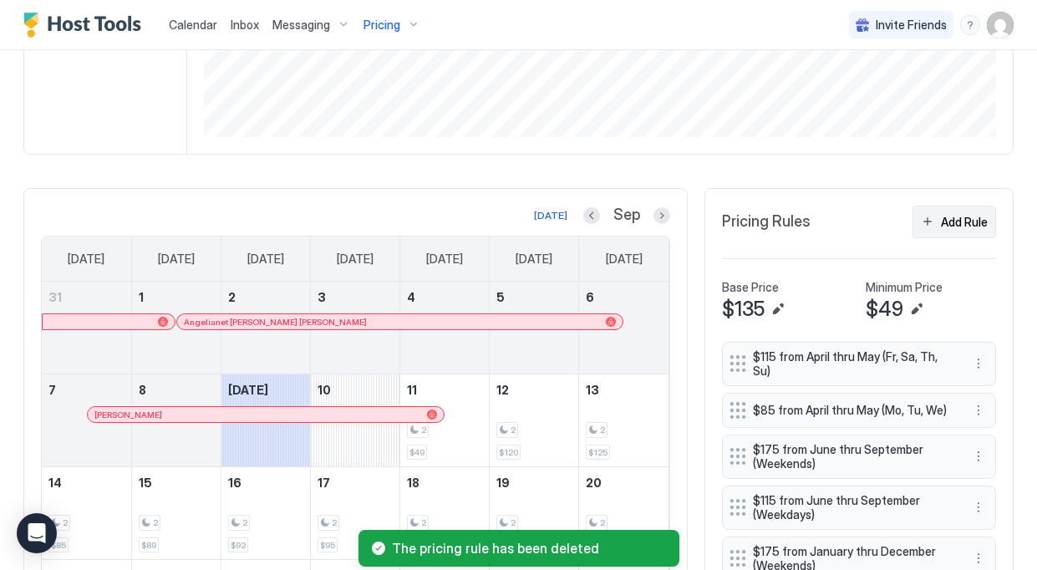
click at [947, 221] on div "Add Rule" at bounding box center [964, 222] width 47 height 18
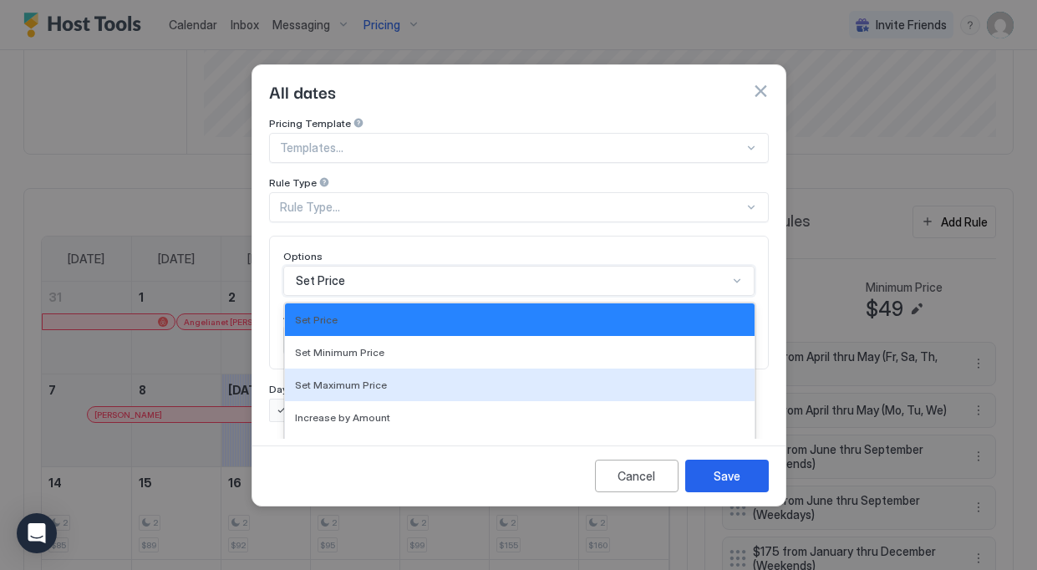
click at [406, 271] on div "Set Maximum Price, 3 of 17. 17 results available. Use Up and Down to choose opt…" at bounding box center [518, 281] width 471 height 30
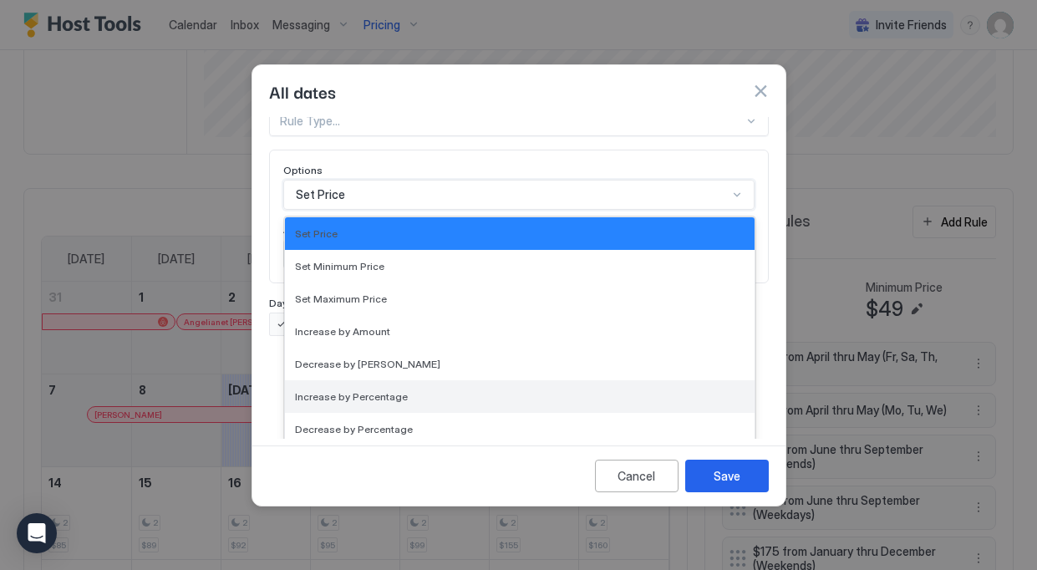
click at [404, 380] on div "Increase by Percentage" at bounding box center [520, 396] width 470 height 33
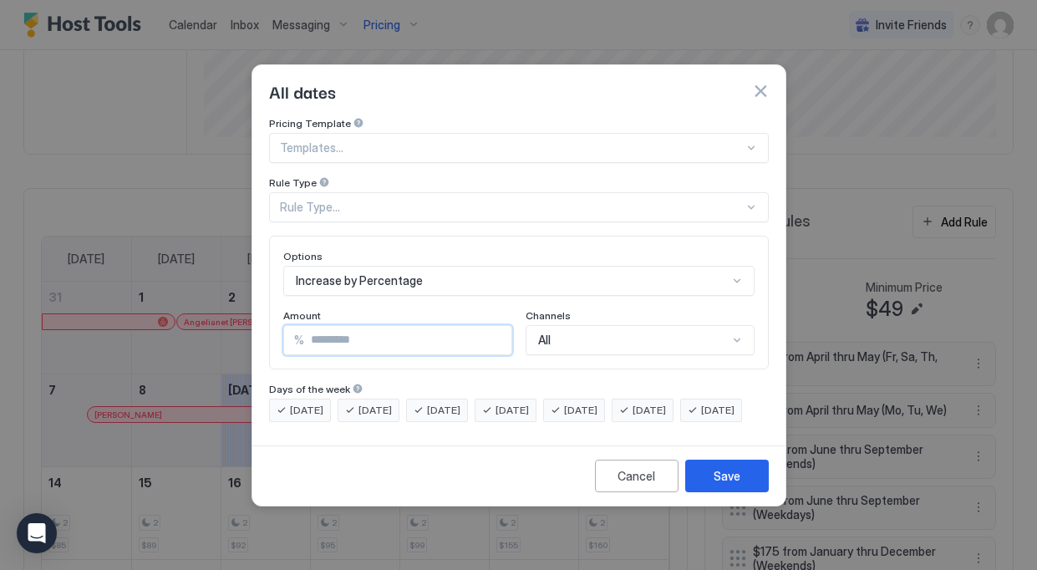
click at [352, 330] on input "*" at bounding box center [407, 340] width 207 height 28
type input "**"
click at [392, 176] on div "Rule Type Rule Type..." at bounding box center [519, 199] width 500 height 46
click at [396, 200] on div "Rule Type..." at bounding box center [512, 207] width 464 height 15
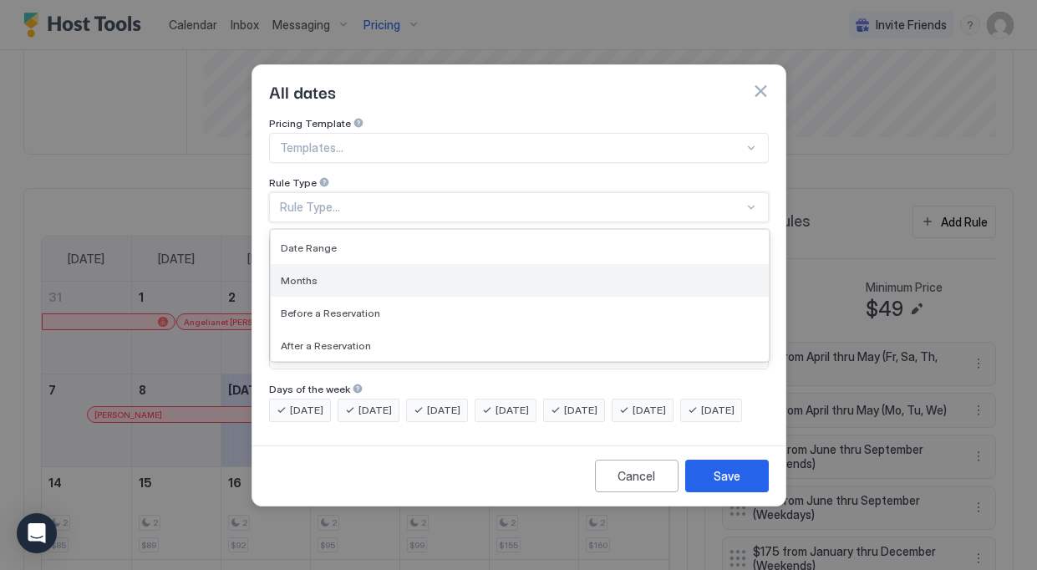
scroll to position [95, 0]
click at [338, 275] on div "Months" at bounding box center [520, 281] width 478 height 13
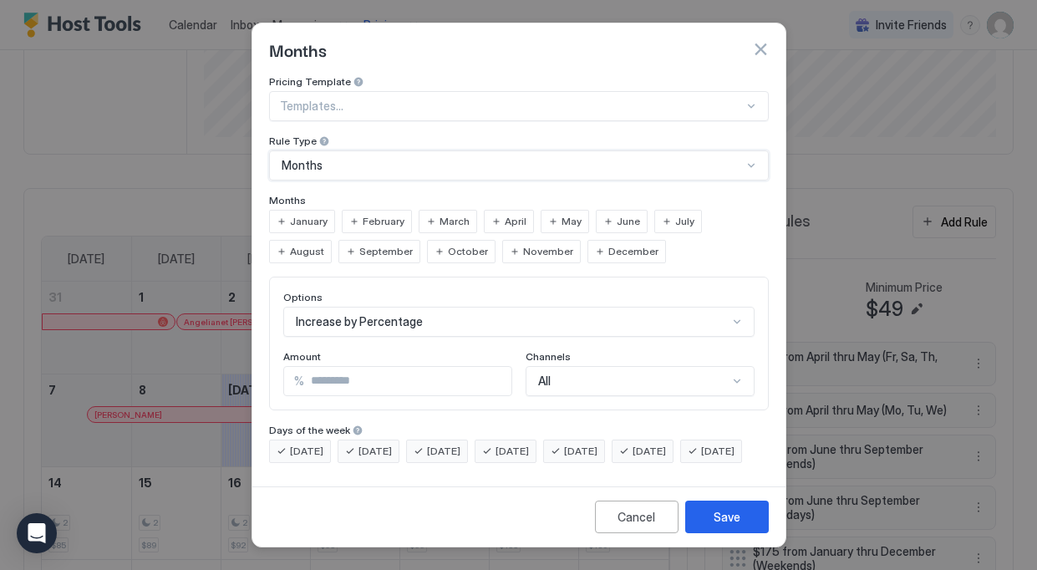
click at [359, 244] on span "September" at bounding box center [385, 251] width 53 height 15
click at [709, 514] on button "Save" at bounding box center [727, 517] width 84 height 33
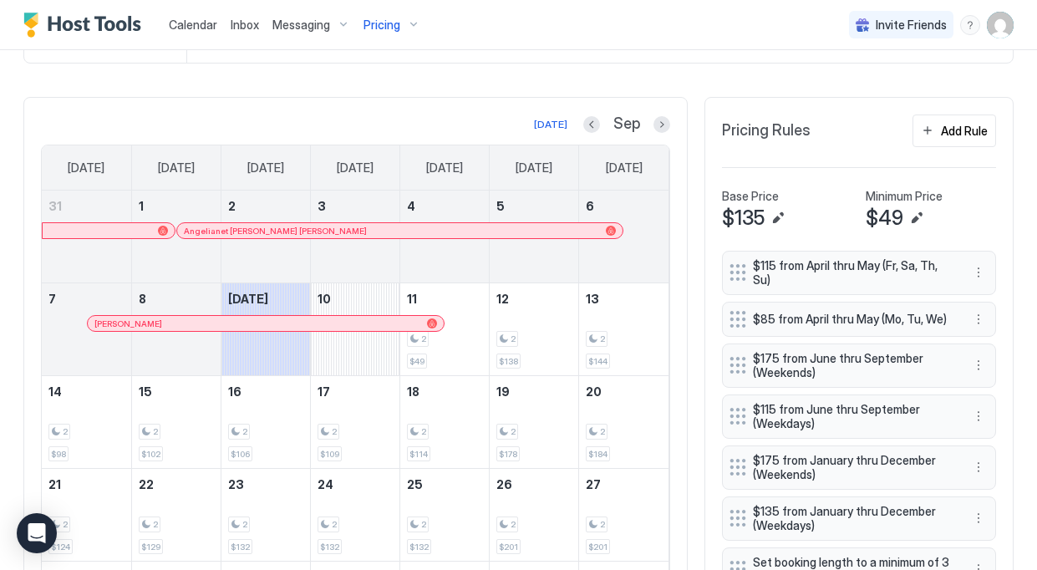
scroll to position [409, 0]
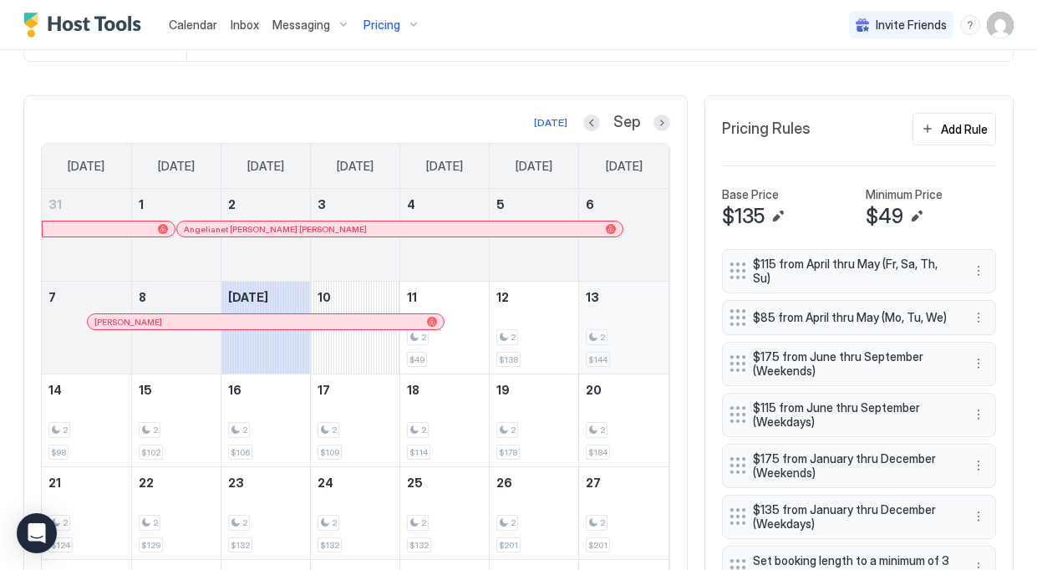
click at [632, 327] on div "2 $144" at bounding box center [624, 327] width 76 height 79
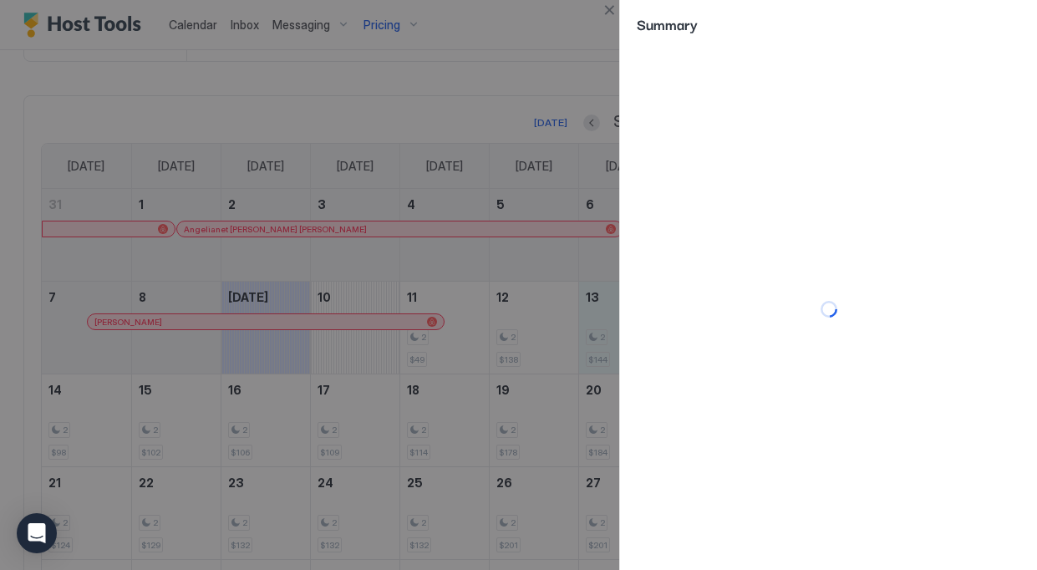
click at [523, 134] on div at bounding box center [518, 285] width 1037 height 570
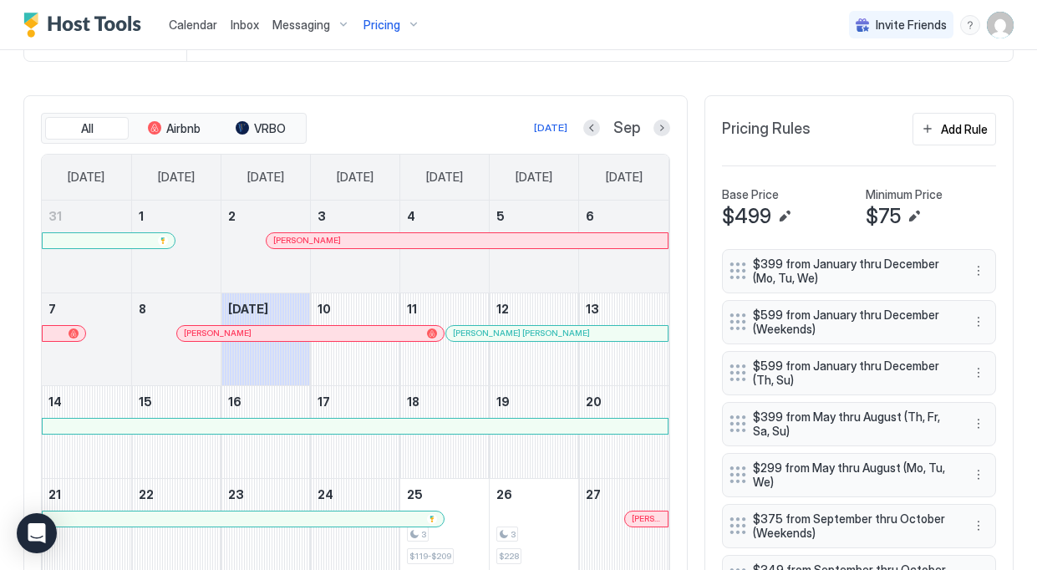
click at [399, 15] on div "Pricing" at bounding box center [392, 25] width 70 height 28
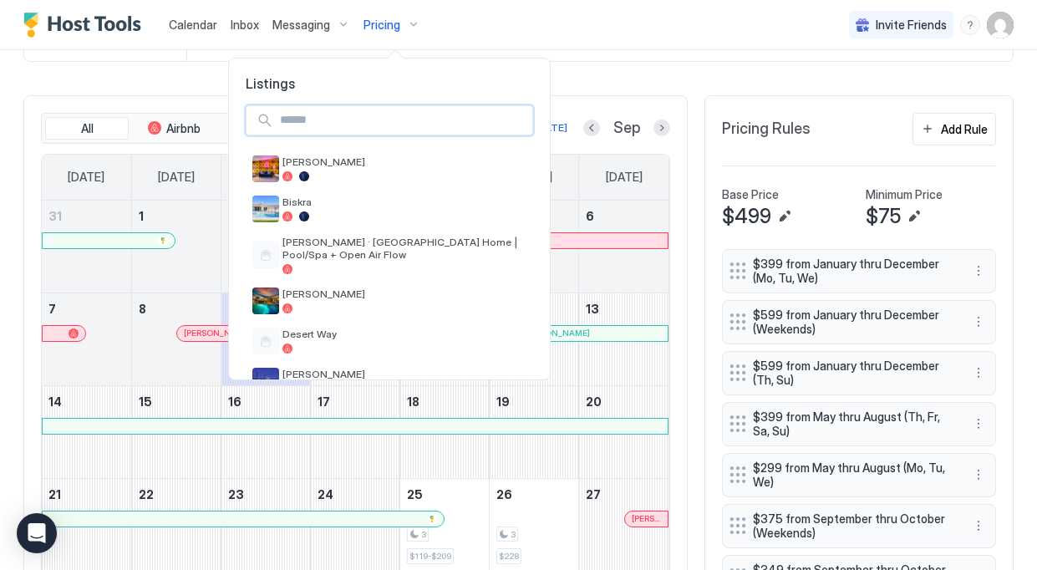
click at [338, 106] on input "Input Field" at bounding box center [402, 120] width 259 height 28
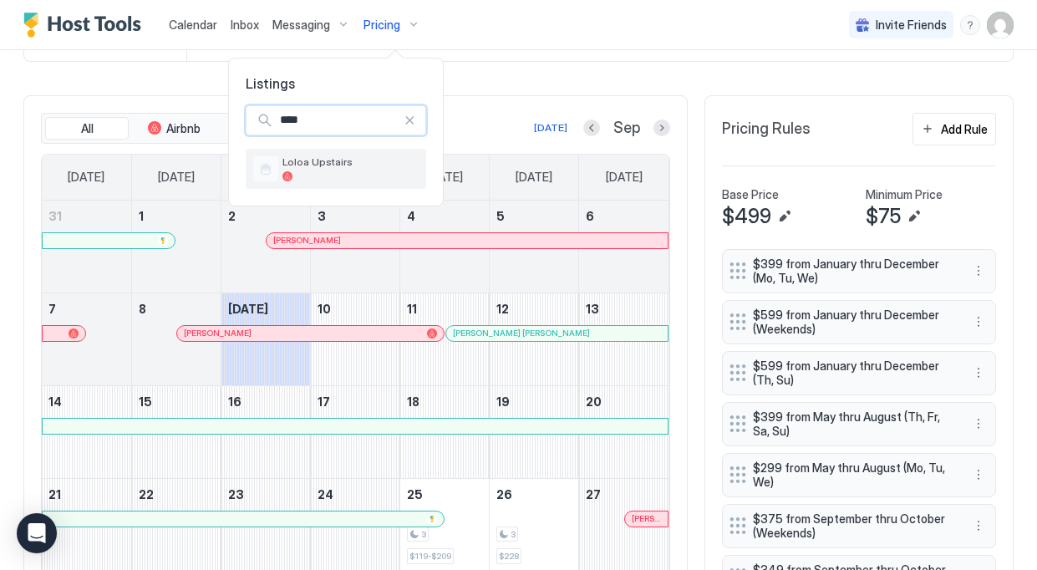
type input "****"
click at [334, 161] on span "Loloa Upstairs" at bounding box center [350, 161] width 137 height 13
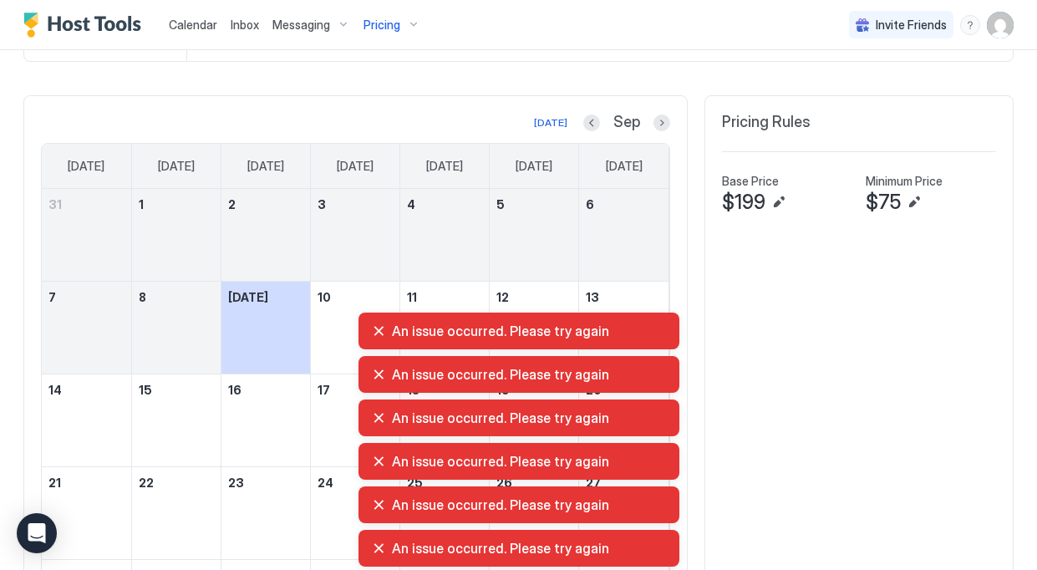
scroll to position [413, 0]
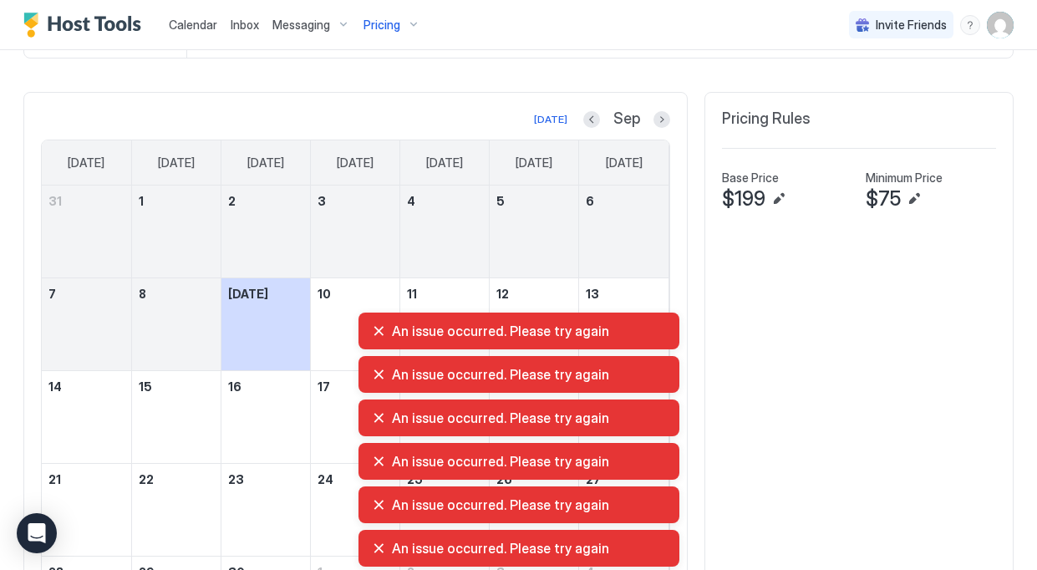
click at [374, 332] on div "An issue occurred. Please try again" at bounding box center [519, 331] width 294 height 17
click at [382, 333] on div "An issue occurred. Please try again" at bounding box center [519, 331] width 294 height 17
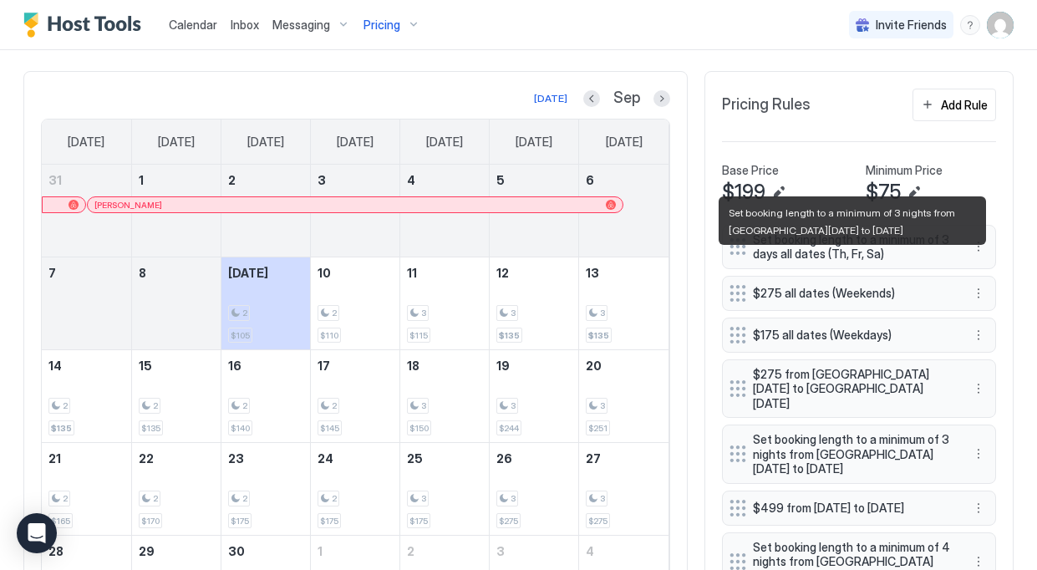
scroll to position [438, 0]
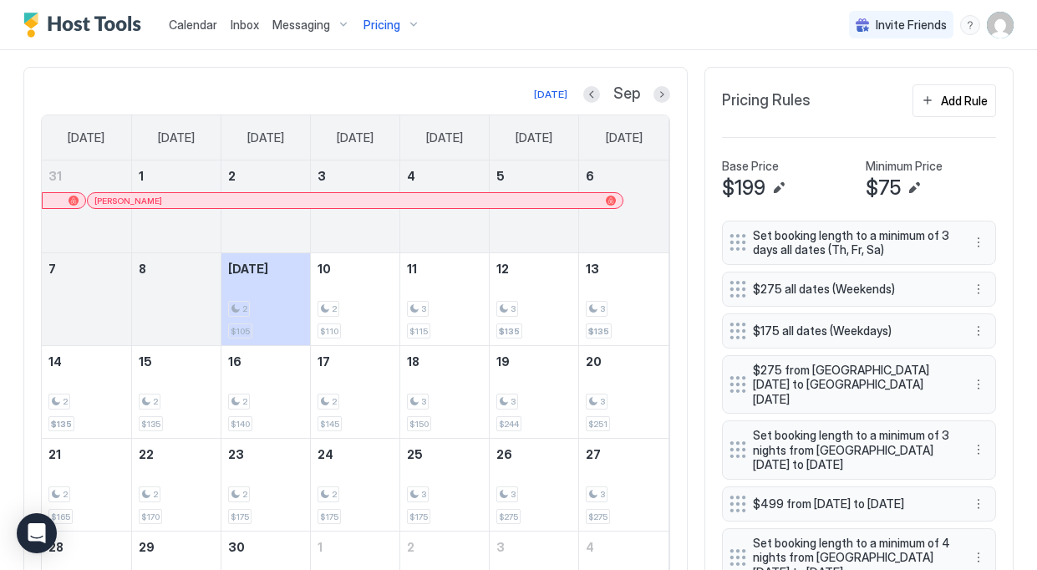
click at [653, 104] on div "[DATE] Sep [DATE] [DATE] [DATE] [DATE] [DATE] [DATE] [DATE] 31 Dima Petryga 1 2…" at bounding box center [355, 354] width 629 height 541
click at [660, 99] on button "Next month" at bounding box center [661, 94] width 17 height 17
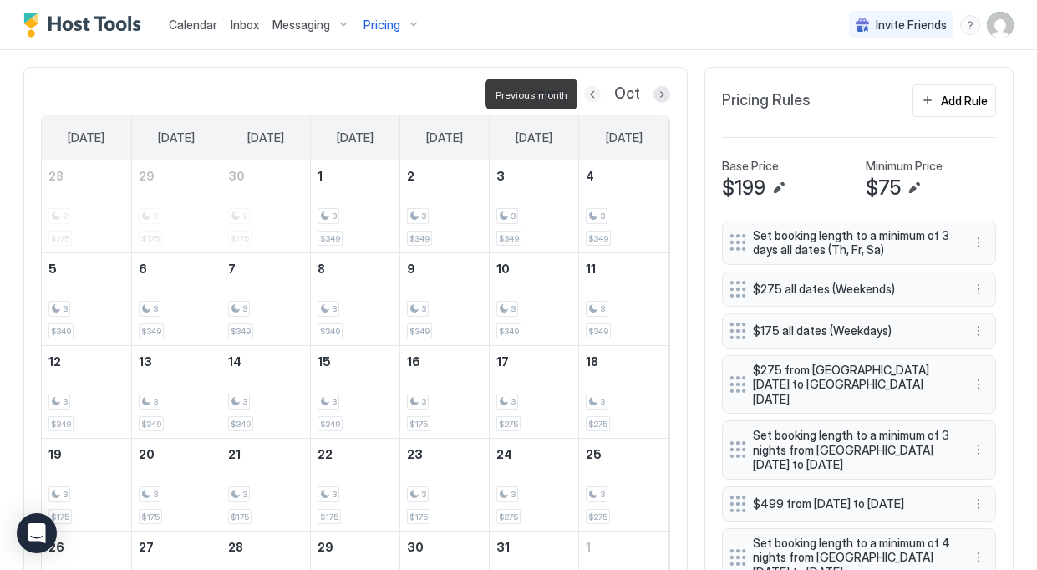
click at [596, 97] on button "Previous month" at bounding box center [592, 94] width 17 height 17
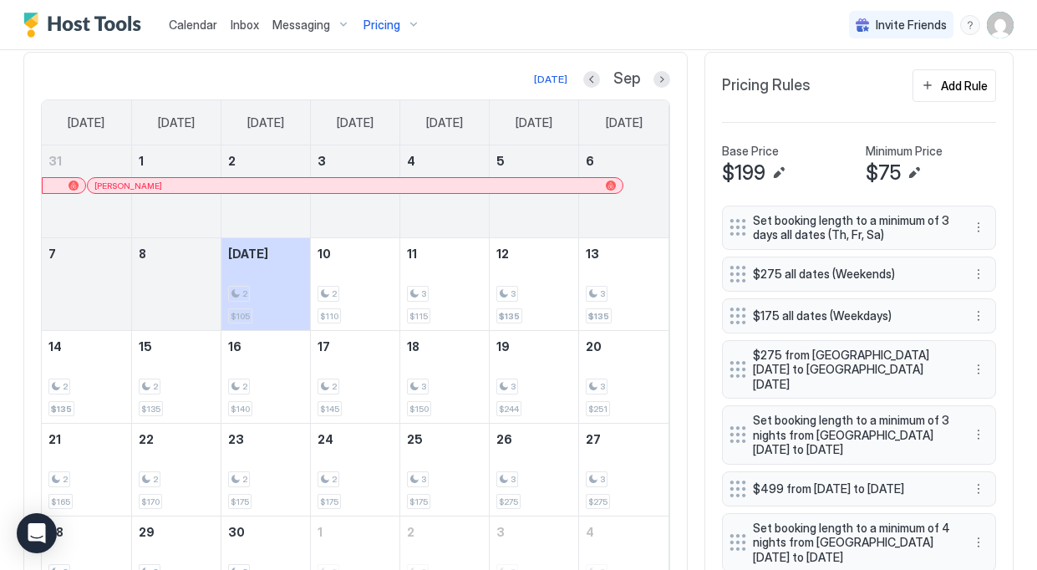
scroll to position [331, 0]
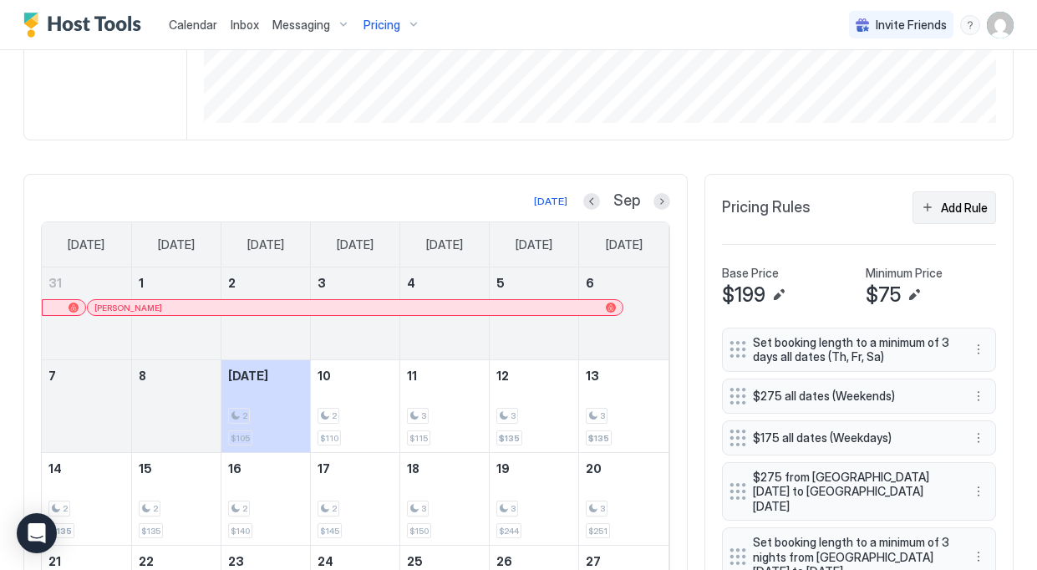
click at [943, 207] on div "Add Rule" at bounding box center [964, 208] width 47 height 18
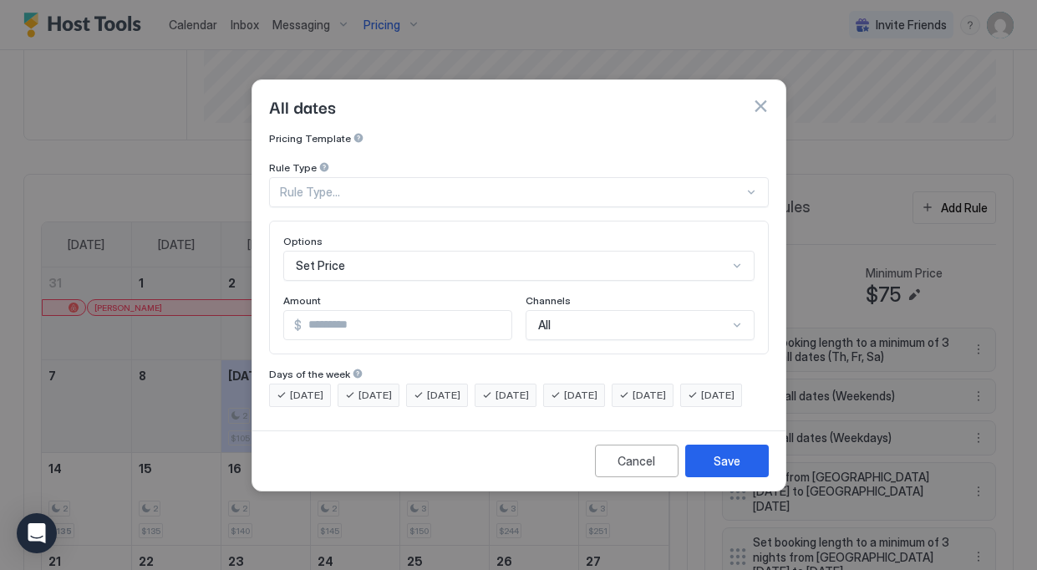
click at [440, 251] on div "Set Price" at bounding box center [518, 266] width 471 height 30
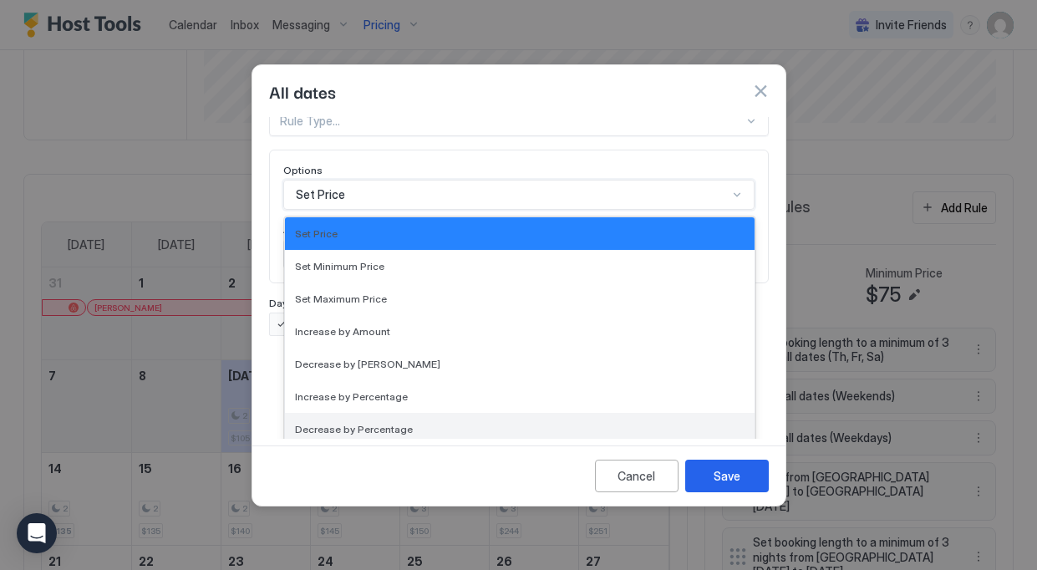
click at [396, 413] on div "Decrease by Percentage" at bounding box center [520, 429] width 470 height 33
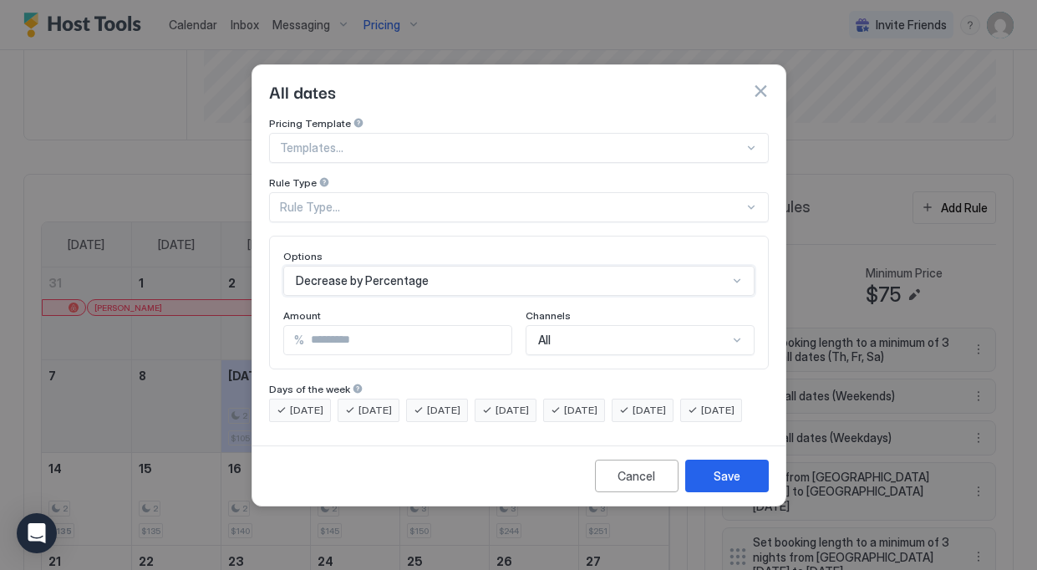
click at [382, 200] on div "Rule Type..." at bounding box center [512, 207] width 464 height 15
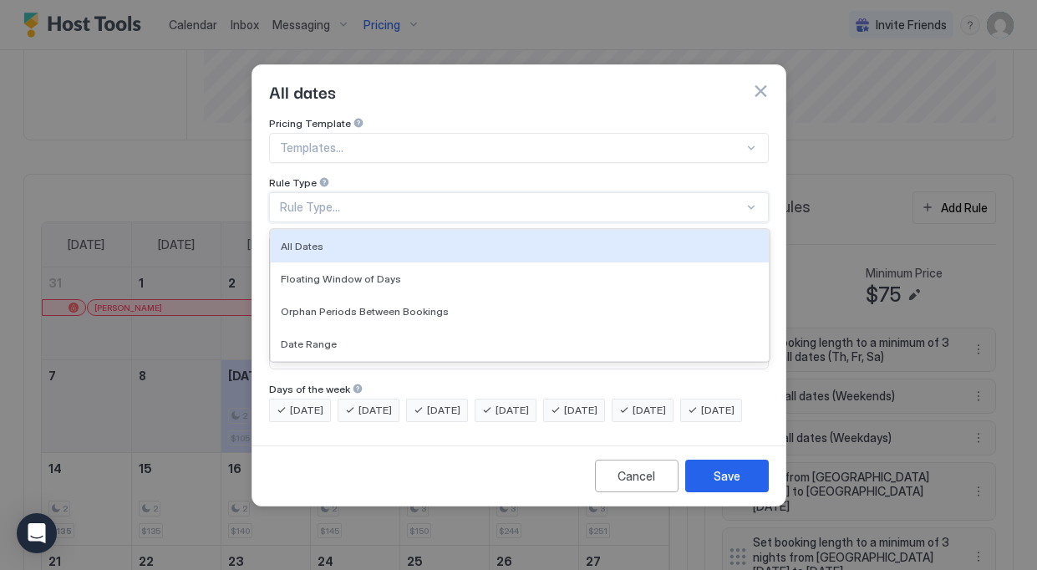
click at [384, 155] on div "Pricing Template Templates... Rule Type All Dates, 1 of 7. 7 results available.…" at bounding box center [519, 169] width 500 height 105
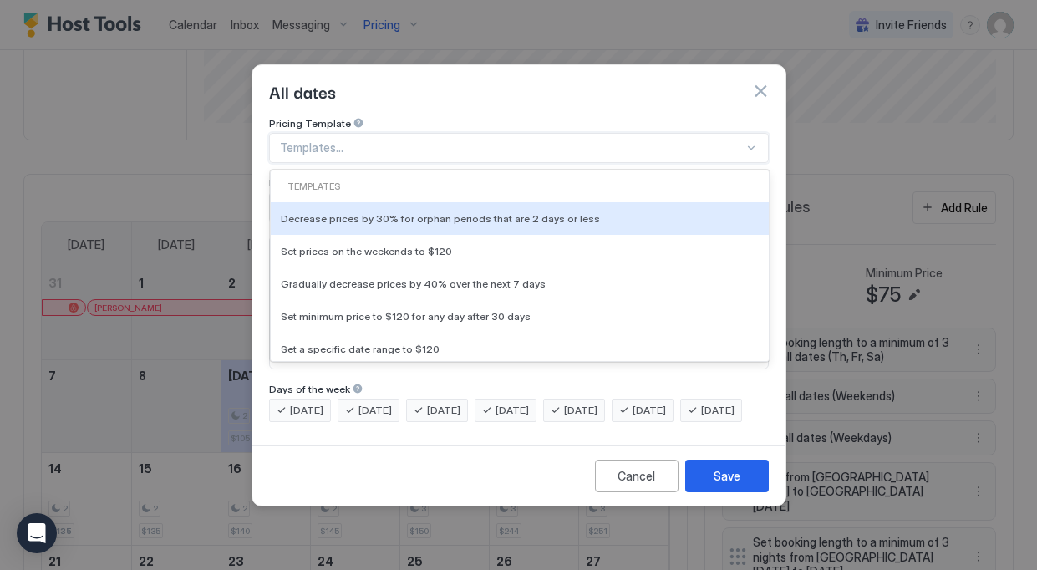
click at [398, 140] on div at bounding box center [512, 147] width 464 height 15
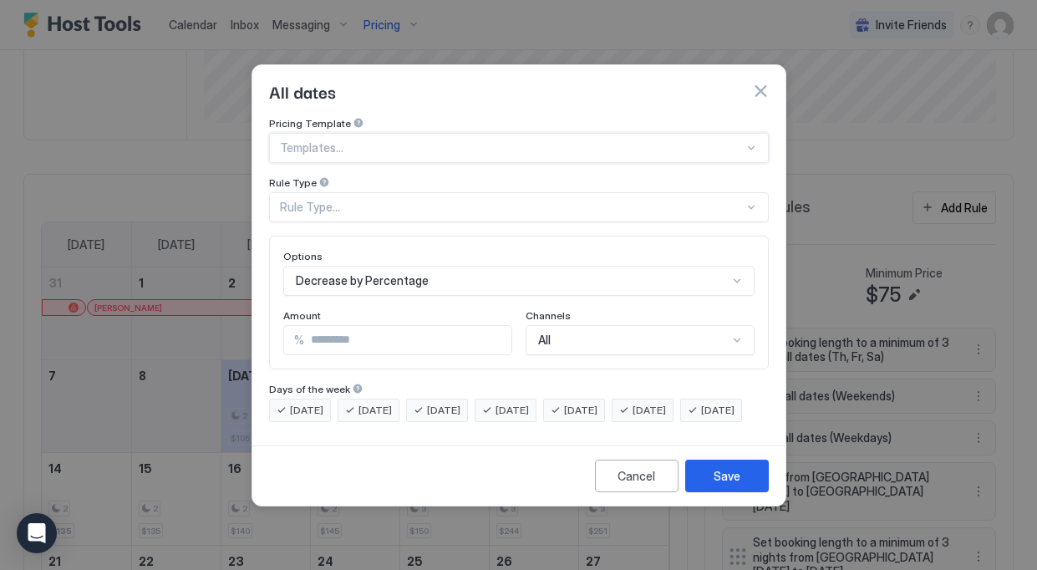
click at [398, 140] on div at bounding box center [512, 147] width 464 height 15
click at [371, 200] on div "Rule Type..." at bounding box center [512, 207] width 464 height 15
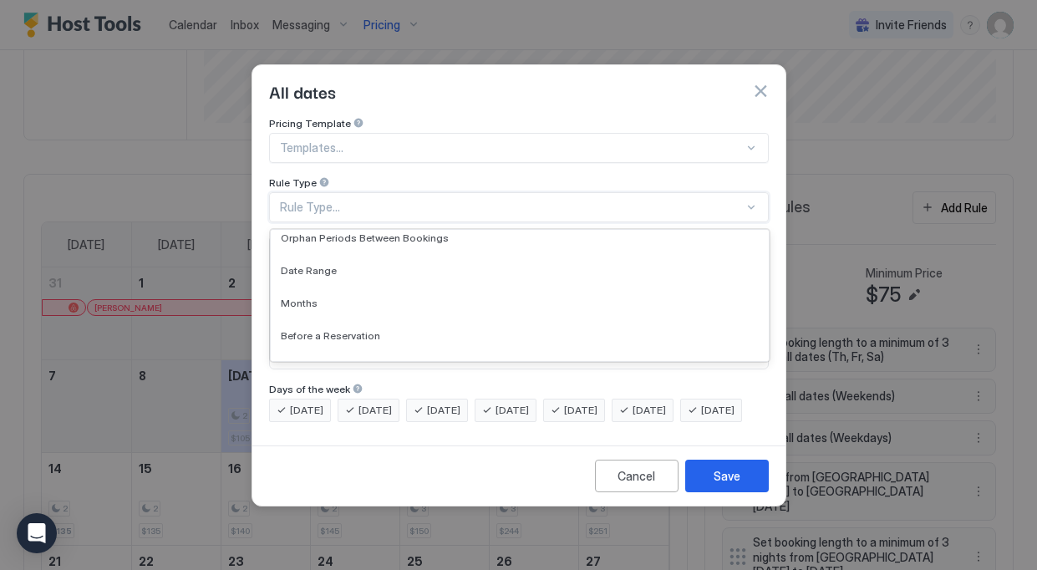
scroll to position [74, 0]
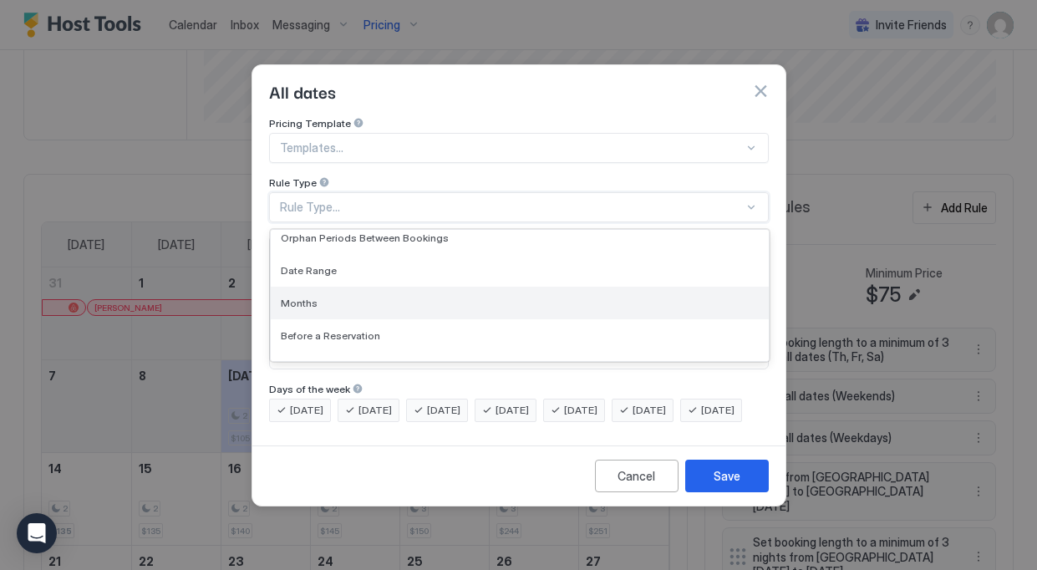
click at [343, 297] on div "Months" at bounding box center [520, 303] width 478 height 13
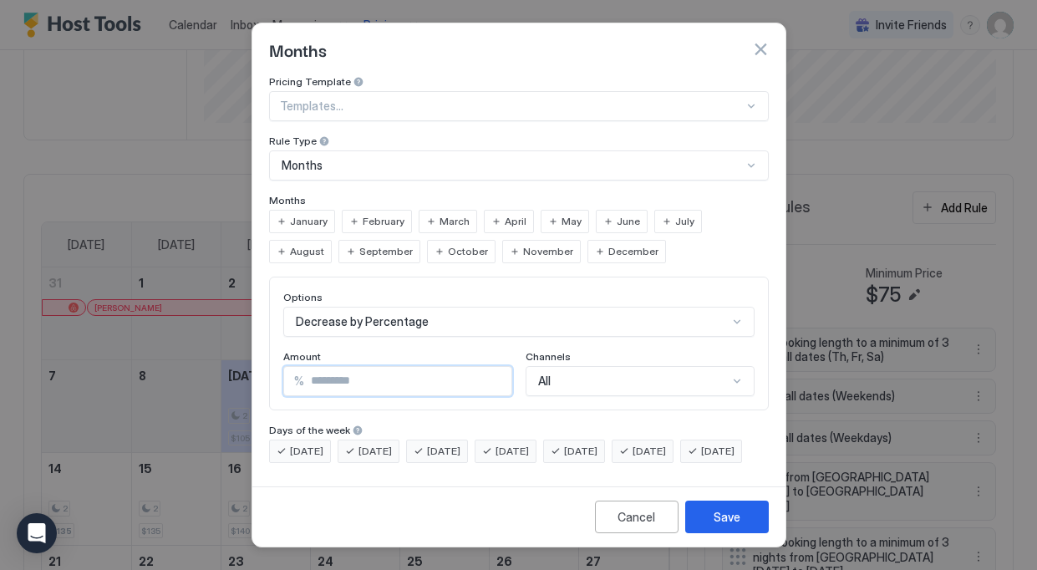
click at [413, 368] on input "*" at bounding box center [407, 381] width 207 height 28
type input "**"
click at [737, 526] on div "Save" at bounding box center [727, 517] width 27 height 18
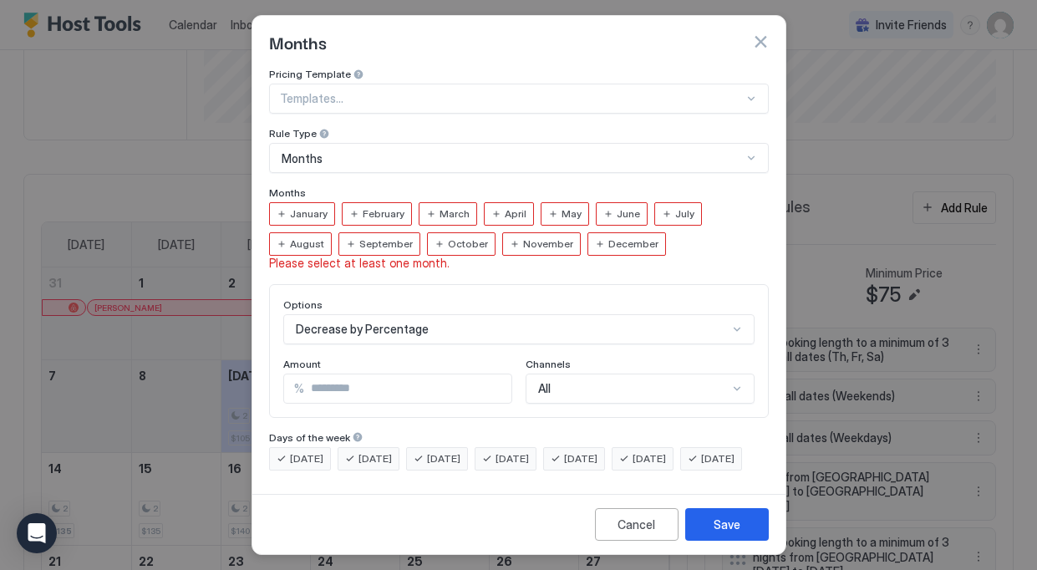
click at [359, 247] on span "September" at bounding box center [385, 243] width 53 height 15
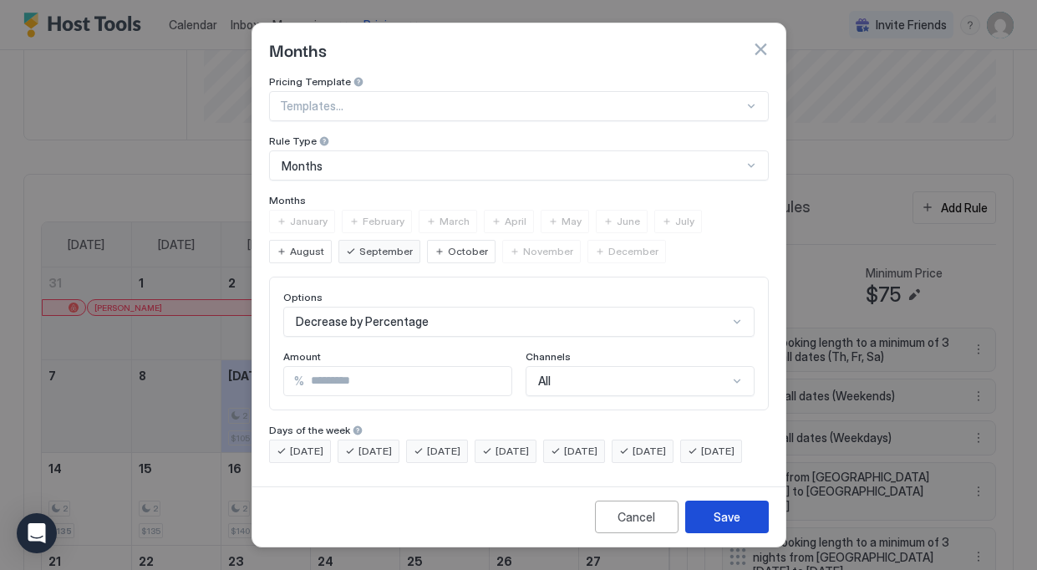
click at [735, 526] on div "Save" at bounding box center [727, 517] width 27 height 18
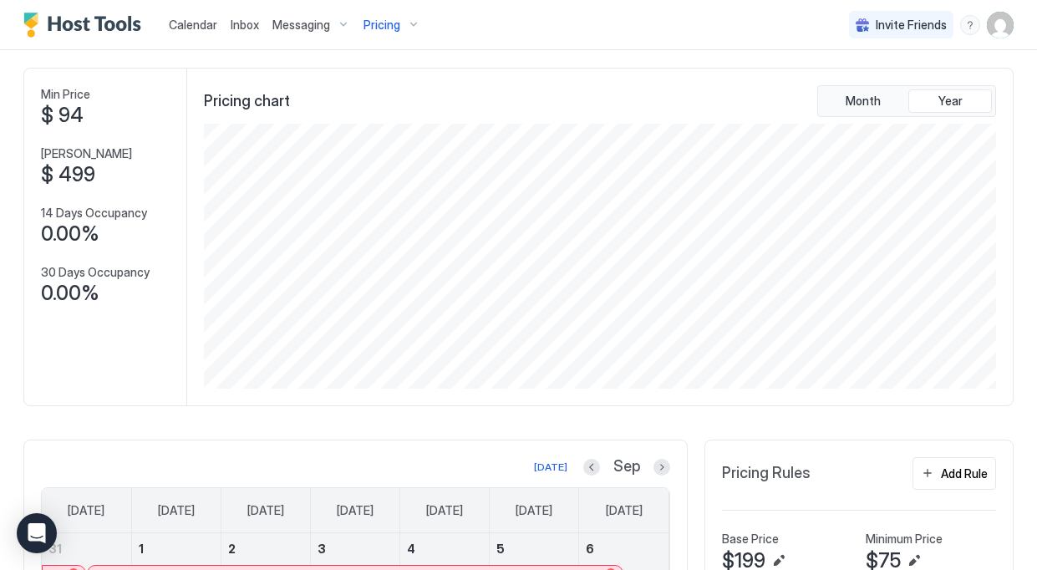
scroll to position [0, 0]
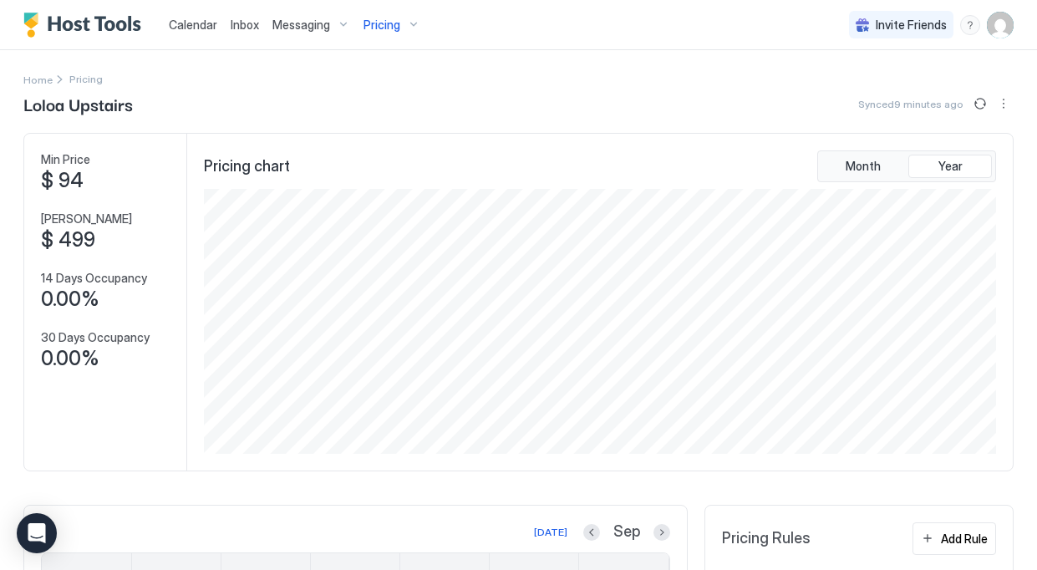
click at [400, 13] on div "Pricing" at bounding box center [392, 25] width 70 height 28
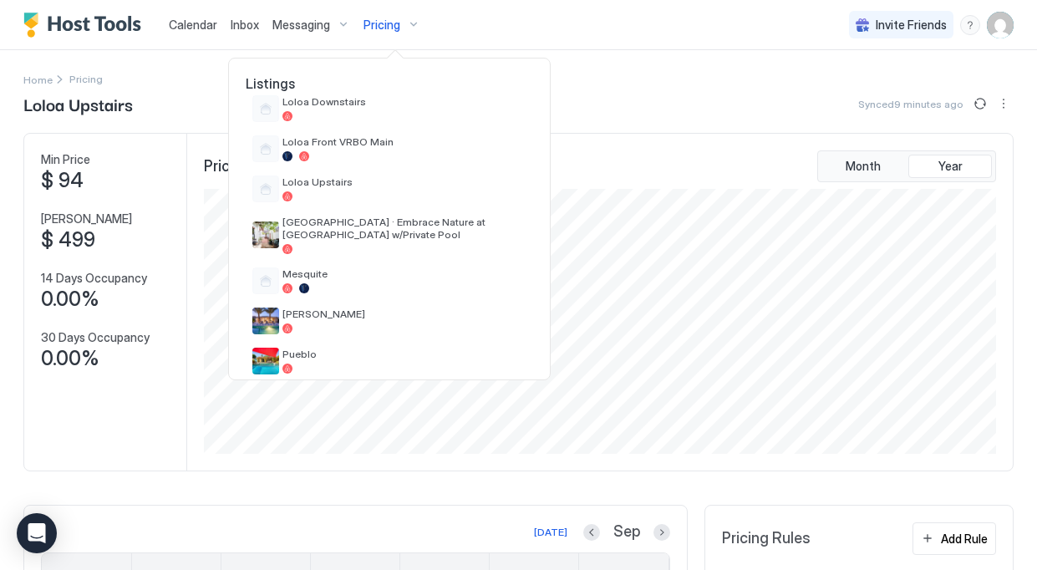
scroll to position [572, 0]
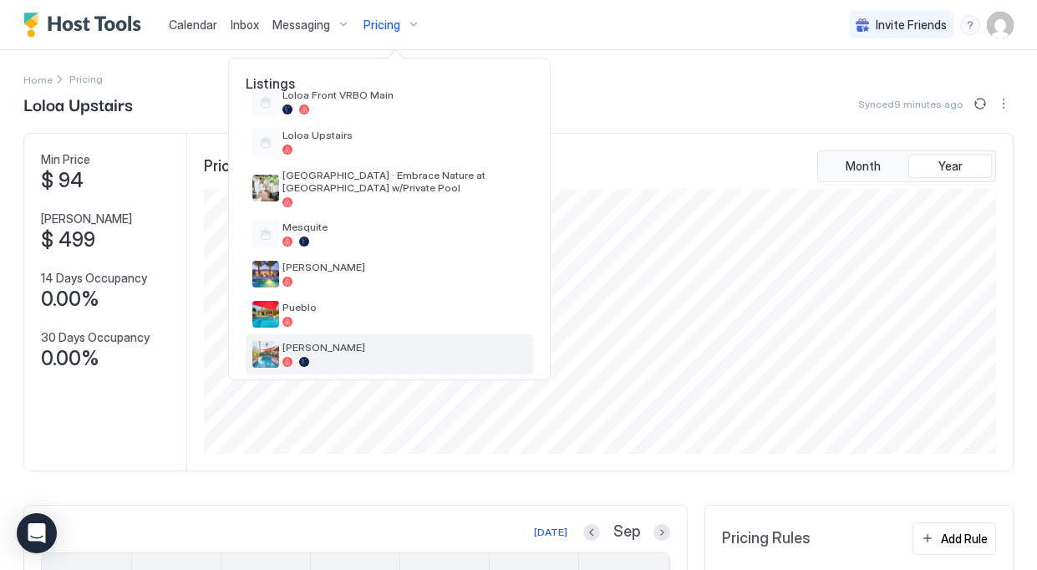
click at [353, 341] on span "[PERSON_NAME]" at bounding box center [404, 347] width 244 height 13
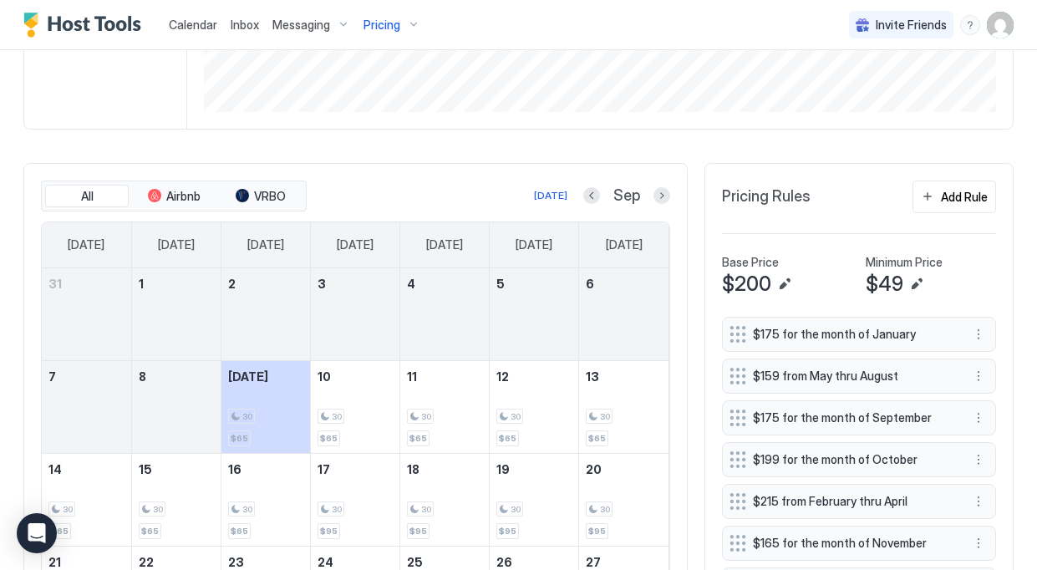
scroll to position [568, 0]
